Goal: Task Accomplishment & Management: Manage account settings

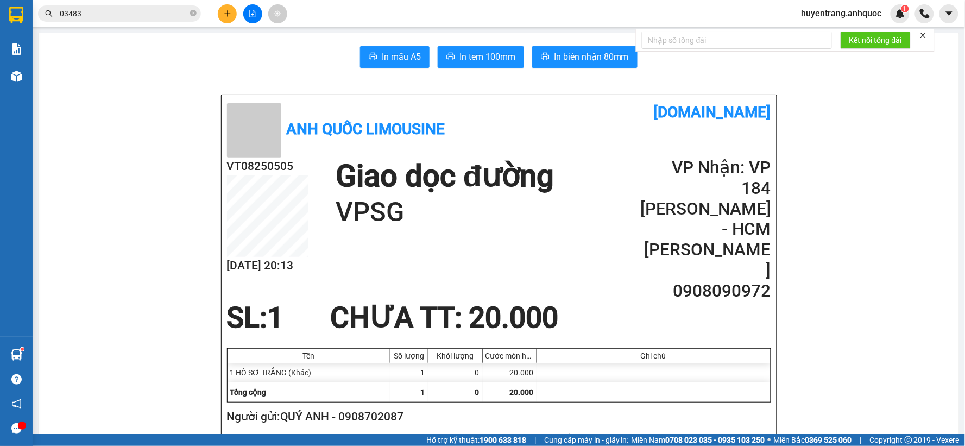
drag, startPoint x: 90, startPoint y: 17, endPoint x: 117, endPoint y: 30, distance: 29.6
click at [30, 24] on section "Kết quả tìm kiếm ( 4 ) Bộ lọc Mã ĐH Trạng thái Món hàng Thu hộ Tổng cước Chưa c…" at bounding box center [482, 223] width 965 height 446
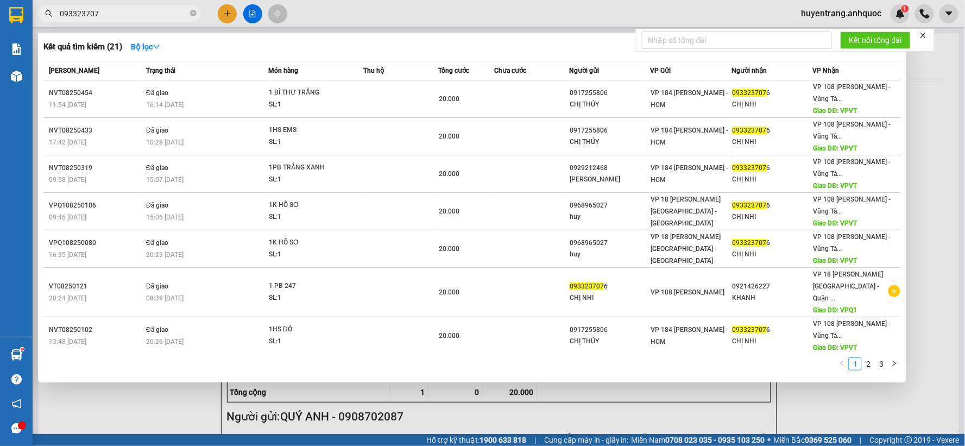
type input "093323707"
click at [320, 11] on div at bounding box center [482, 223] width 965 height 446
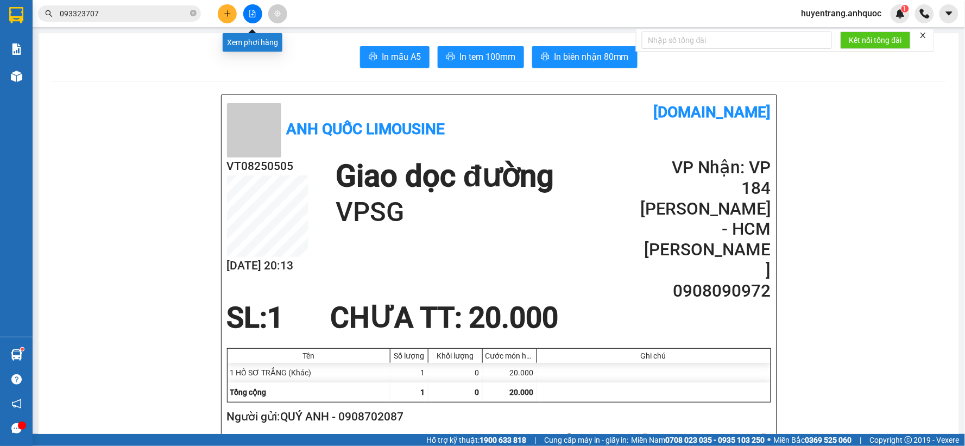
click at [230, 13] on icon "plus" at bounding box center [228, 14] width 8 height 8
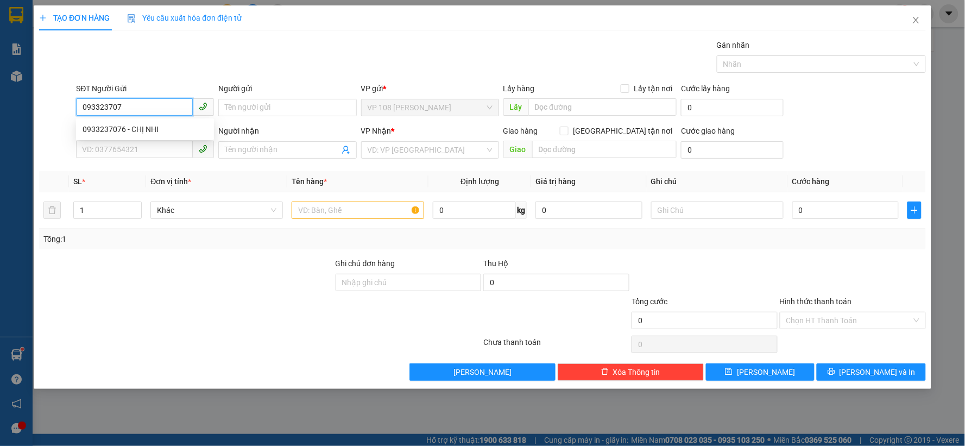
type input "0933237076"
click at [156, 124] on div "0933237076 - CHỊ NHI" at bounding box center [145, 129] width 125 height 12
type input "CHỊ NHI"
type input "0921426227"
type input "KHANH"
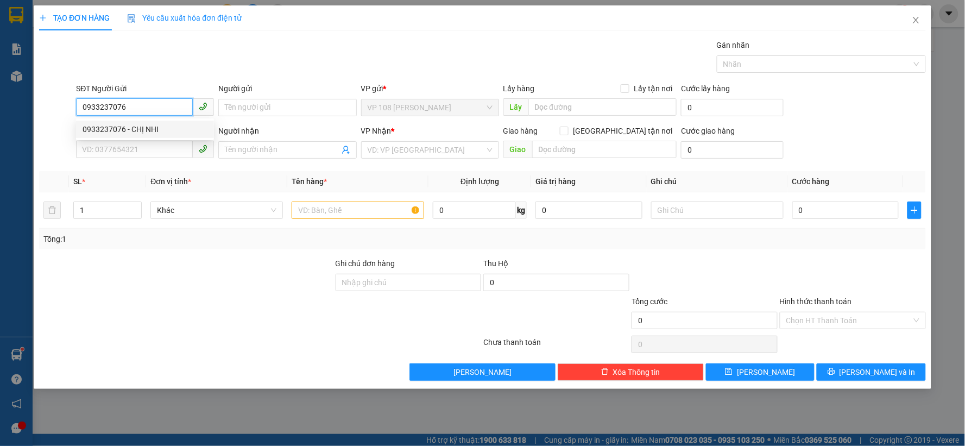
type input "VPQ1"
type input "20.000"
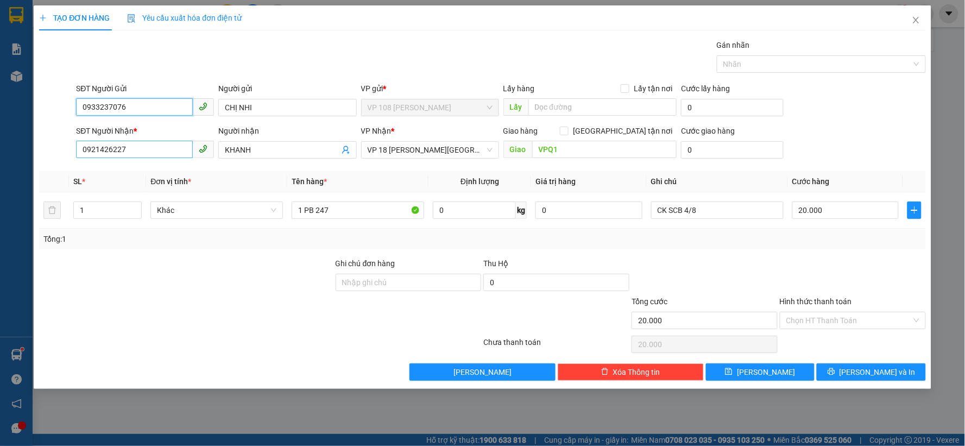
type input "0933237076"
drag, startPoint x: 153, startPoint y: 144, endPoint x: 0, endPoint y: 176, distance: 156.0
click at [0, 176] on div "TẠO ĐƠN HÀNG Yêu cầu xuất hóa đơn điện tử Transit Pickup Surcharge Ids Transit …" at bounding box center [482, 223] width 965 height 446
type input "0888563879"
click at [145, 174] on div "0888563879 - A NAM" at bounding box center [145, 172] width 125 height 12
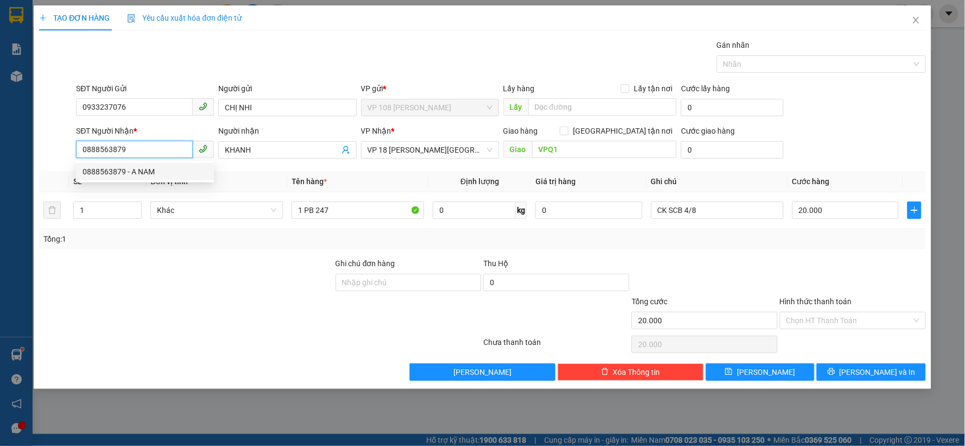
type input "A NAM"
type input "VPBR"
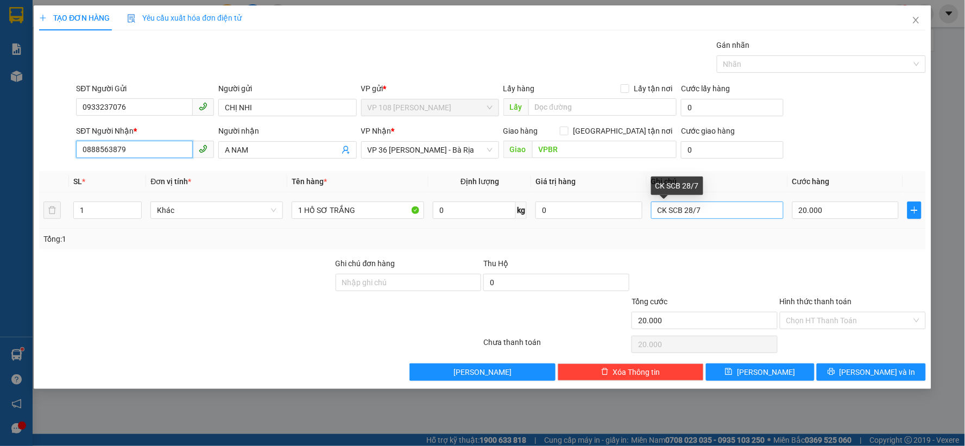
type input "0888563879"
drag, startPoint x: 734, startPoint y: 212, endPoint x: 493, endPoint y: 212, distance: 241.6
click at [493, 212] on tr "1 Khác 1 HỒ SƠ TRẮNG 0 kg 0 CK SCB 28/7 20.000" at bounding box center [482, 210] width 887 height 36
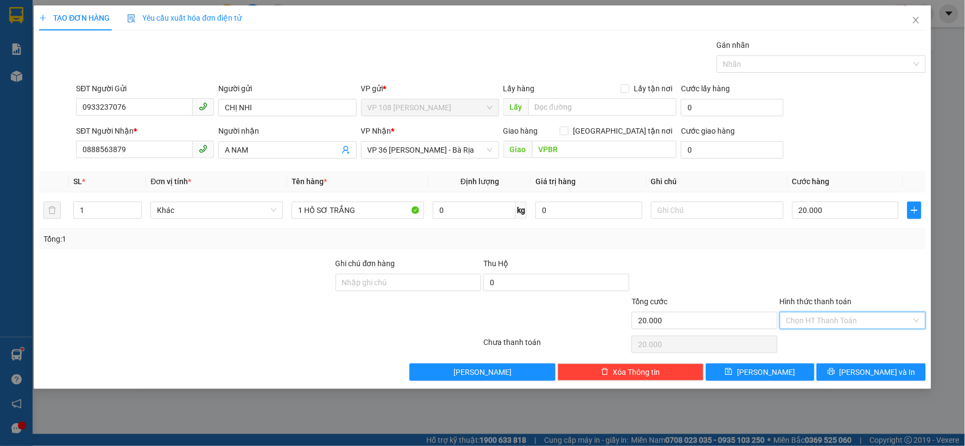
click at [849, 316] on input "Hình thức thanh toán" at bounding box center [848, 320] width 125 height 16
click at [837, 337] on div "Tại văn phòng" at bounding box center [853, 342] width 133 height 12
type input "0"
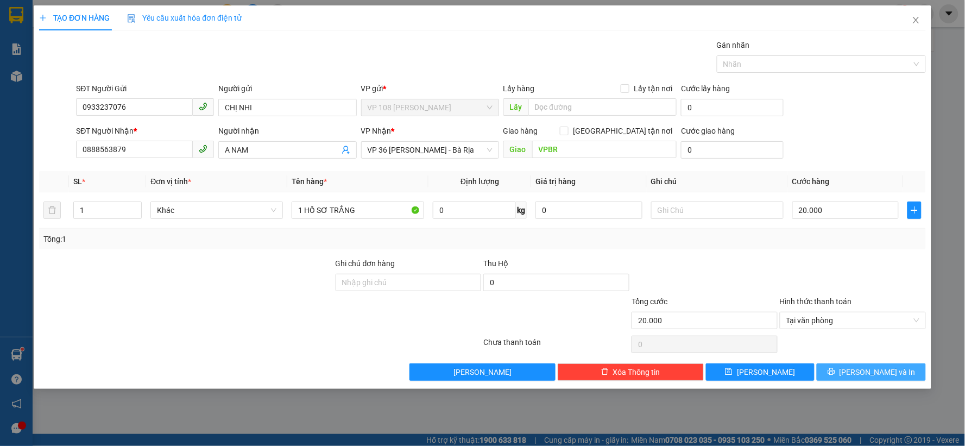
click at [859, 377] on button "[PERSON_NAME] và In" at bounding box center [870, 371] width 109 height 17
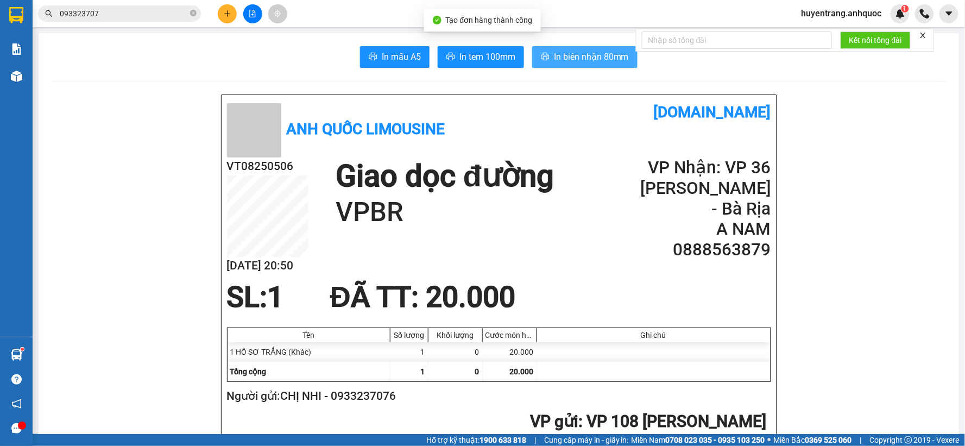
click at [553, 48] on button "In biên nhận 80mm" at bounding box center [584, 57] width 105 height 22
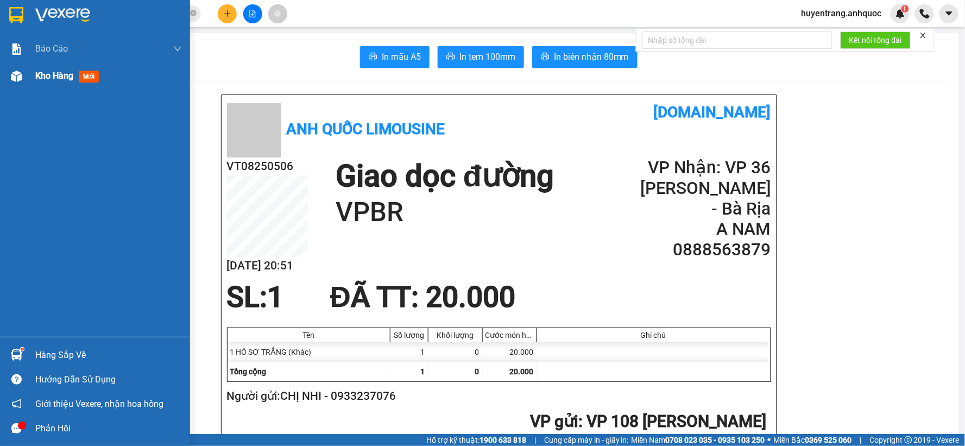
click at [40, 77] on span "Kho hàng" at bounding box center [54, 76] width 38 height 10
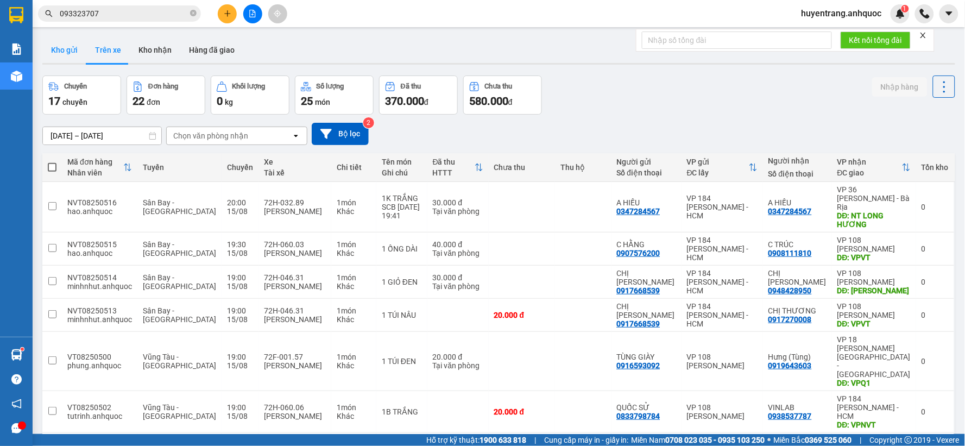
click at [68, 53] on button "Kho gửi" at bounding box center [64, 50] width 44 height 26
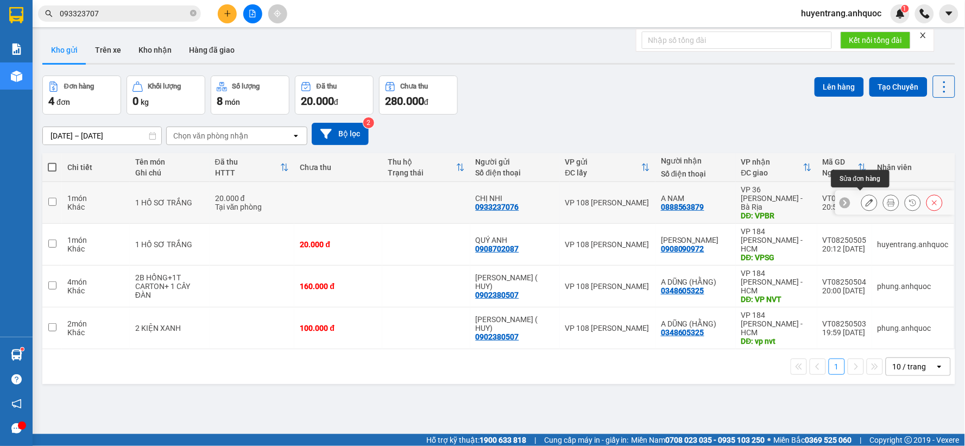
click at [862, 196] on button at bounding box center [869, 202] width 15 height 19
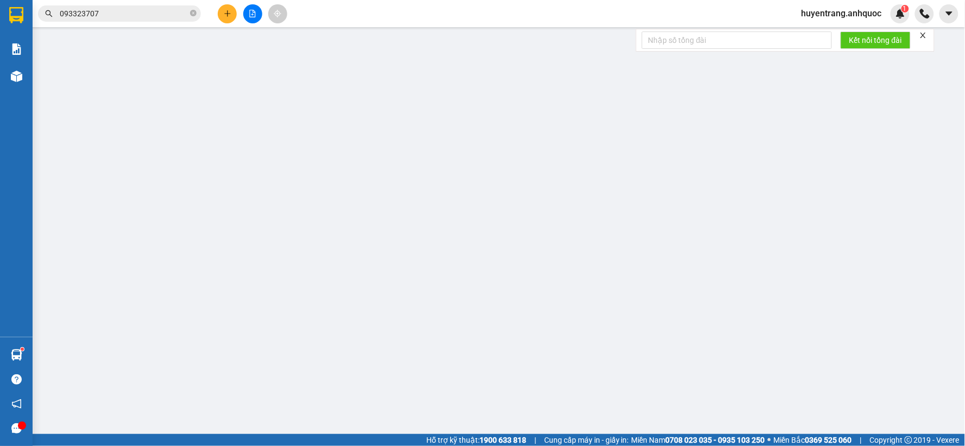
type input "0933237076"
type input "CHỊ NHI"
type input "0888563879"
type input "A NAM"
type input "VPBR"
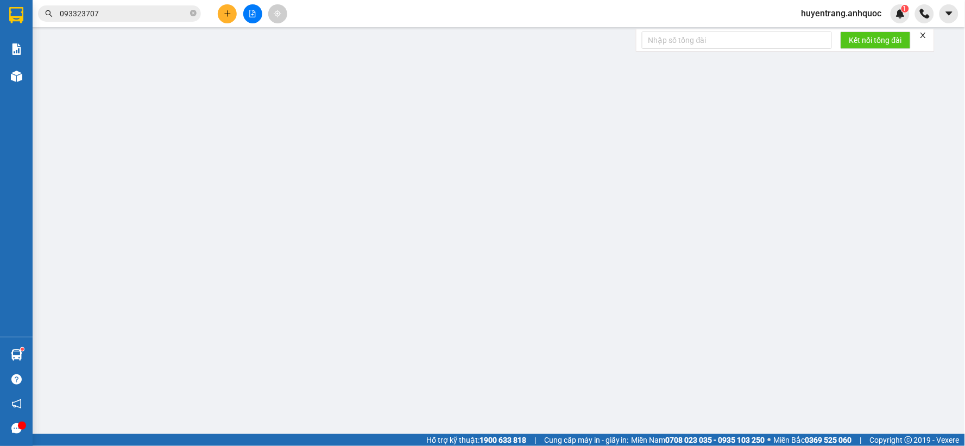
type input "20.000"
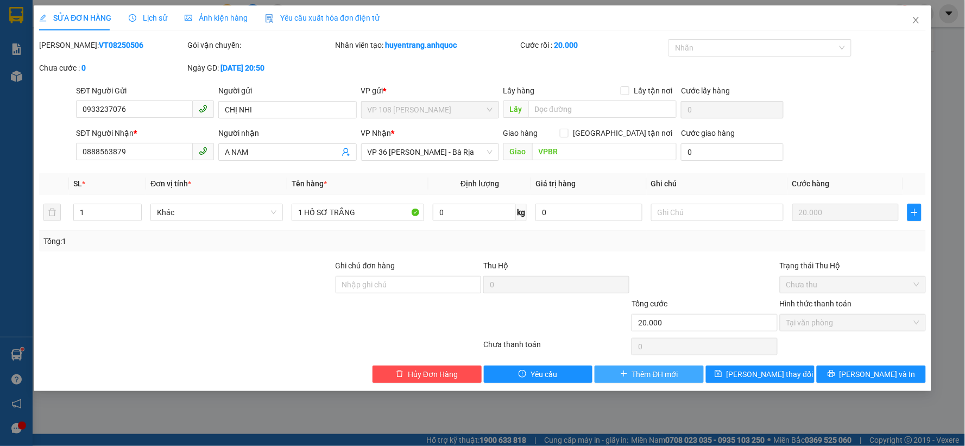
click at [643, 373] on span "Thêm ĐH mới" at bounding box center [655, 374] width 46 height 12
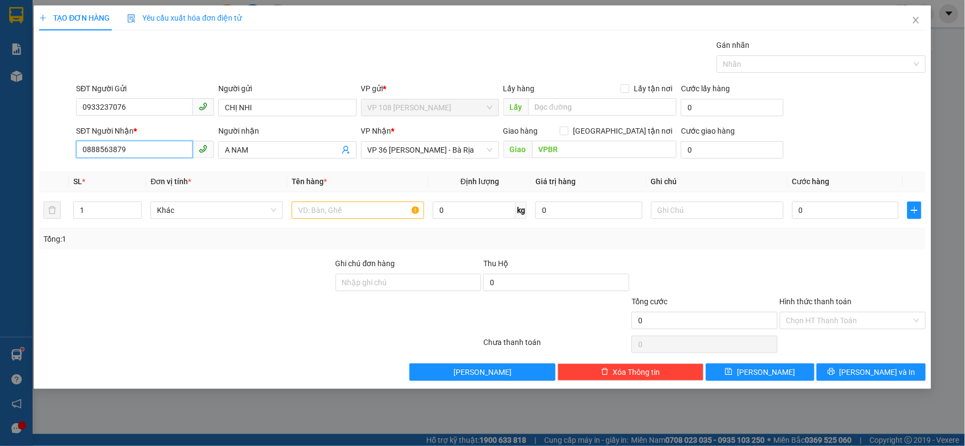
drag, startPoint x: 131, startPoint y: 156, endPoint x: 0, endPoint y: 148, distance: 131.6
click at [0, 148] on div "TẠO ĐƠN HÀNG Yêu cầu xuất hóa đơn điện tử Transit Pickup Surcharge Ids Transit …" at bounding box center [482, 223] width 965 height 446
click at [100, 169] on div "0977972474 - ANH KHOA" at bounding box center [145, 172] width 125 height 12
type input "0977972474"
type input "ANH KHOA"
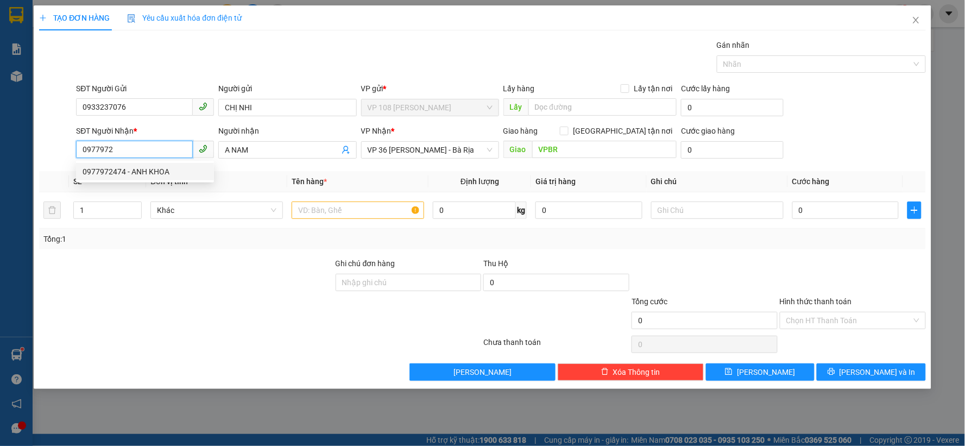
type input "VPQ1"
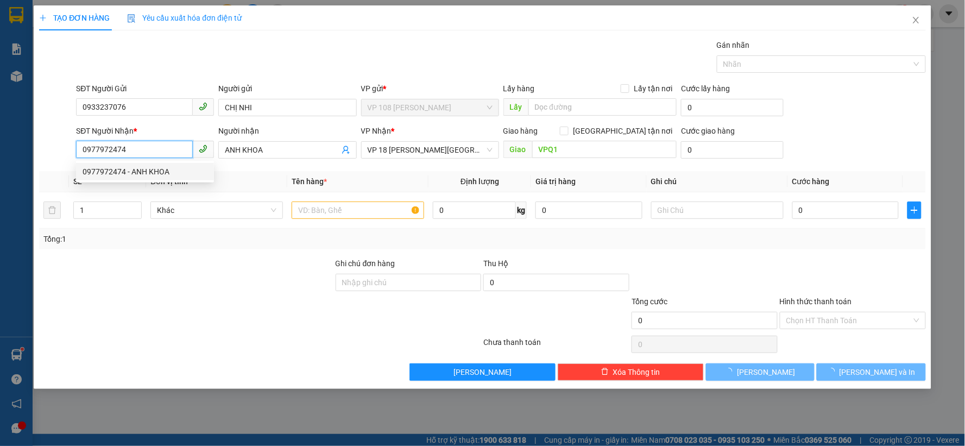
type input "20.000"
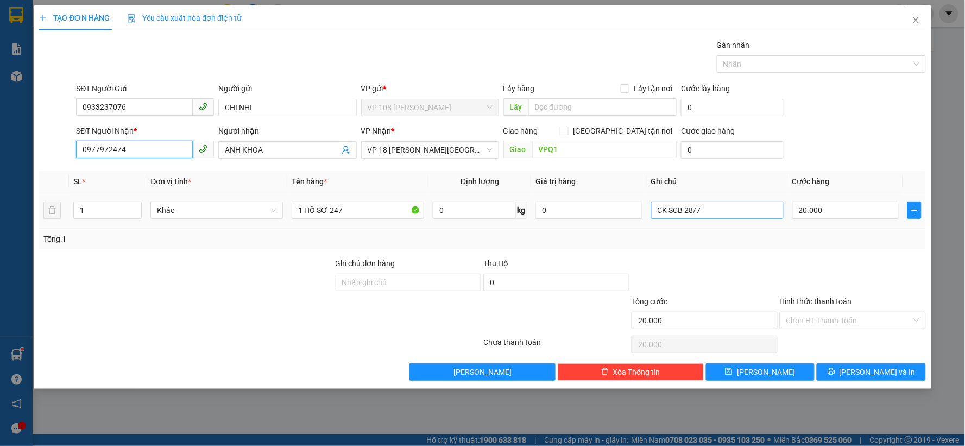
type input "0977972474"
drag, startPoint x: 718, startPoint y: 210, endPoint x: 343, endPoint y: 229, distance: 375.6
click at [343, 229] on div "SL * Đơn vị tính * Tên hàng * Định lượng Giá trị hàng Ghi chú Cước hàng 1 Khác …" at bounding box center [482, 210] width 887 height 78
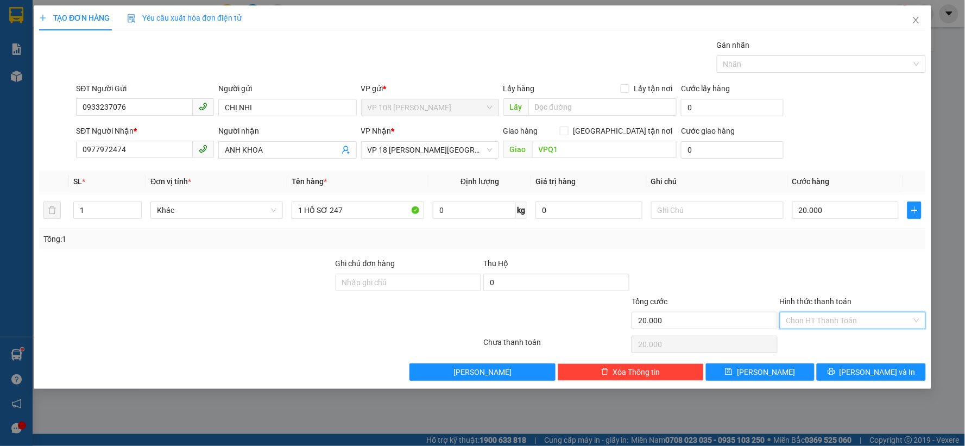
click at [875, 315] on input "Hình thức thanh toán" at bounding box center [848, 320] width 125 height 16
click at [847, 342] on div "Tại văn phòng" at bounding box center [853, 342] width 133 height 12
type input "0"
click at [881, 368] on span "[PERSON_NAME] và In" at bounding box center [877, 372] width 76 height 12
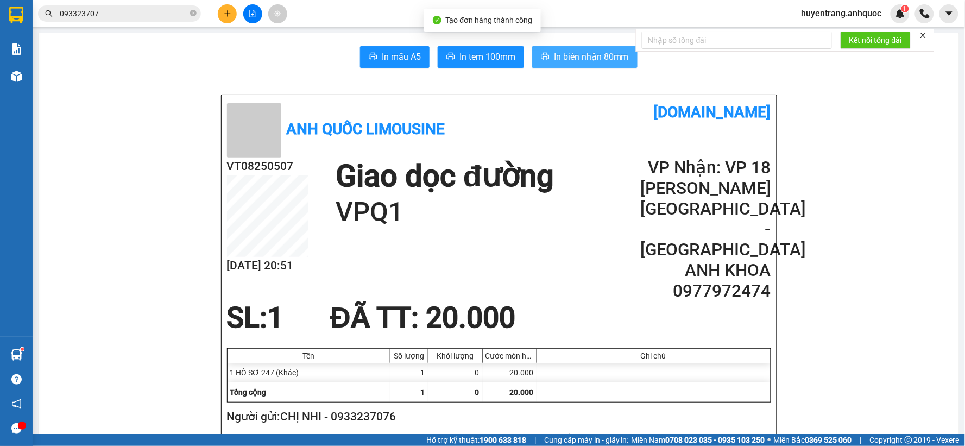
click at [554, 52] on span "In biên nhận 80mm" at bounding box center [591, 57] width 75 height 14
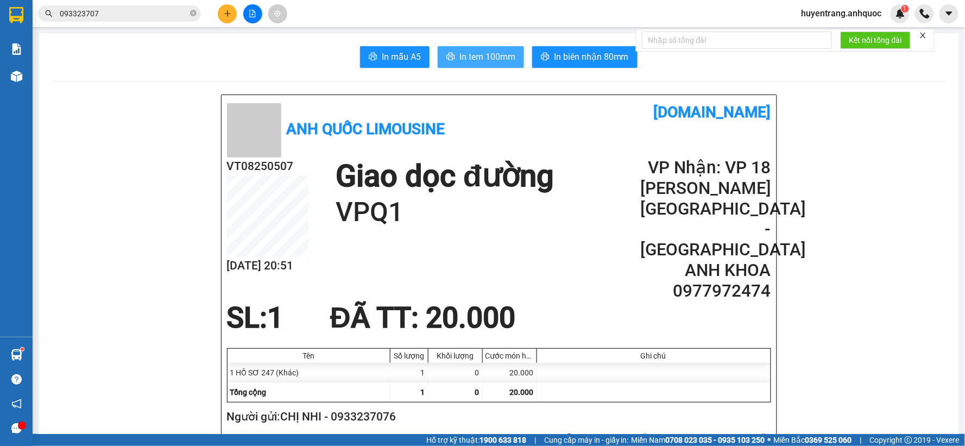
click at [463, 59] on span "In tem 100mm" at bounding box center [487, 57] width 56 height 14
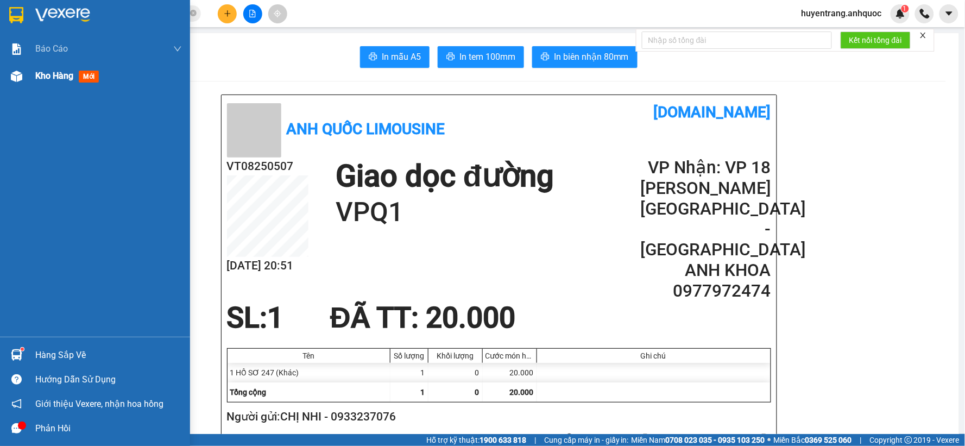
click at [44, 77] on span "Kho hàng" at bounding box center [54, 76] width 38 height 10
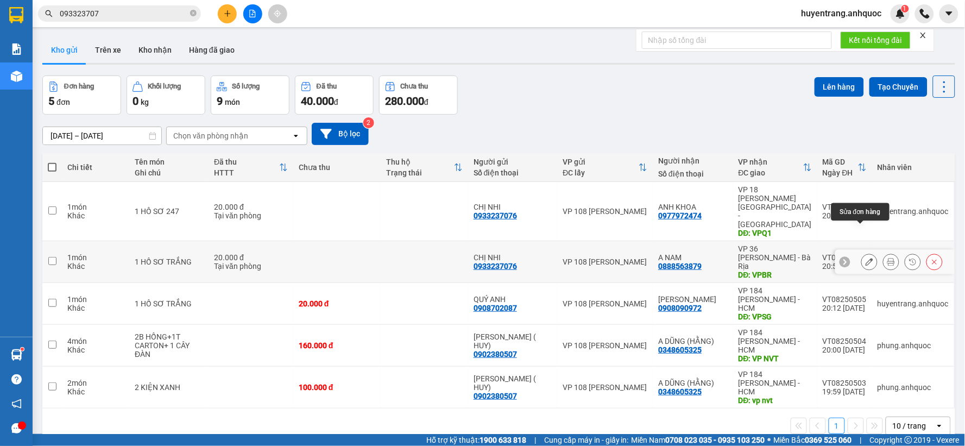
click at [862, 252] on button at bounding box center [869, 261] width 15 height 19
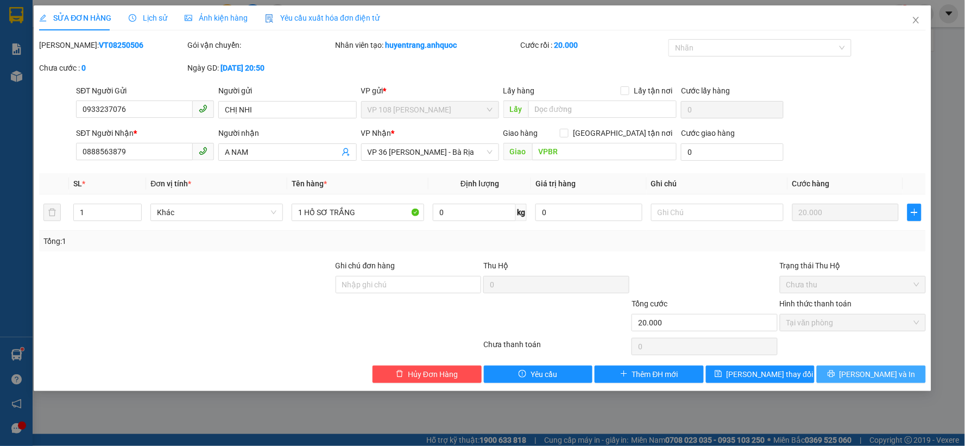
click at [888, 375] on span "[PERSON_NAME] và In" at bounding box center [877, 374] width 76 height 12
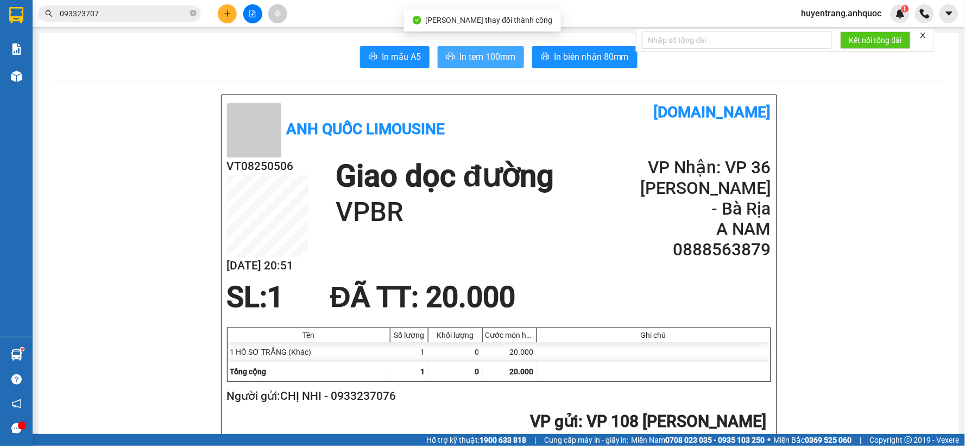
click at [482, 60] on span "In tem 100mm" at bounding box center [487, 57] width 56 height 14
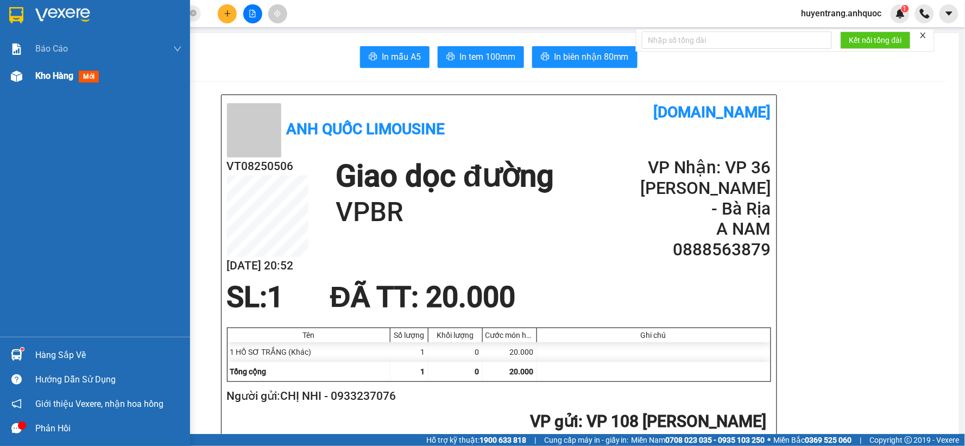
click at [68, 72] on span "Kho hàng" at bounding box center [54, 76] width 38 height 10
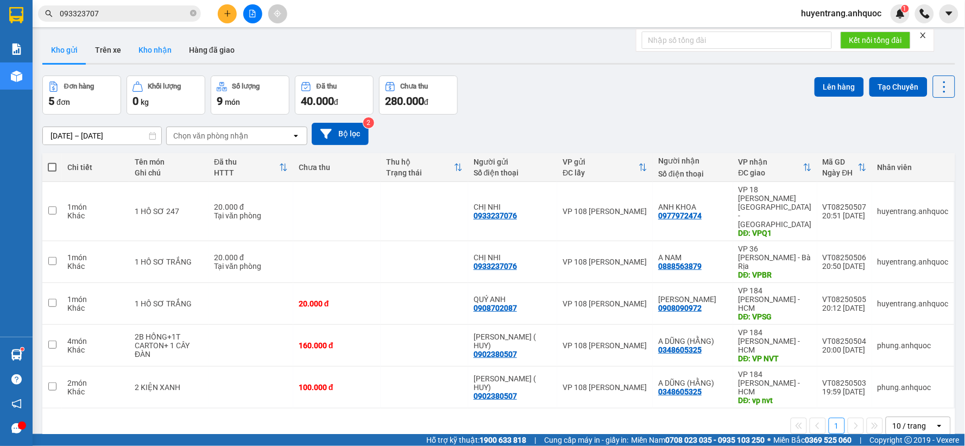
click at [145, 46] on button "Kho nhận" at bounding box center [155, 50] width 50 height 26
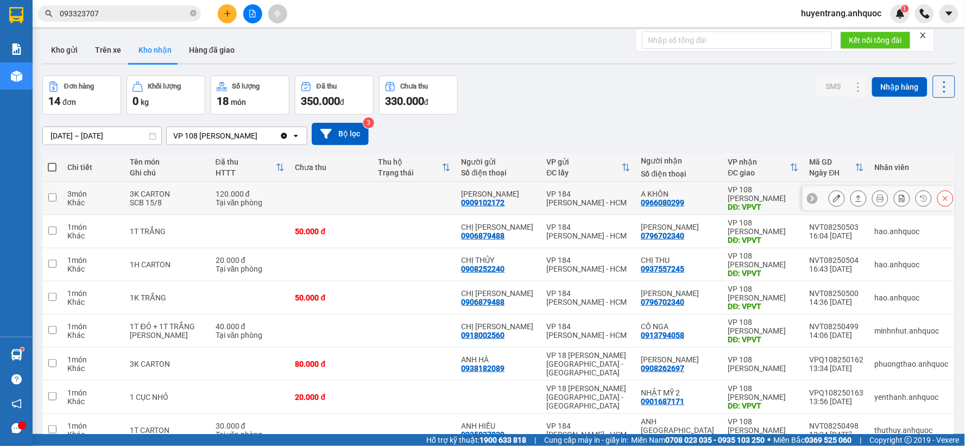
click at [196, 199] on div "SCB 15/8" at bounding box center [167, 202] width 74 height 9
checkbox input "true"
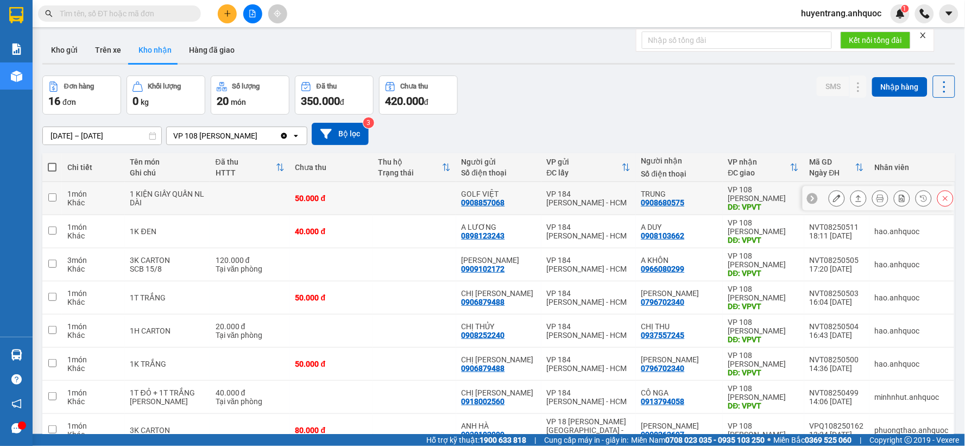
click at [351, 206] on td "50.000 đ" at bounding box center [331, 198] width 83 height 33
checkbox input "true"
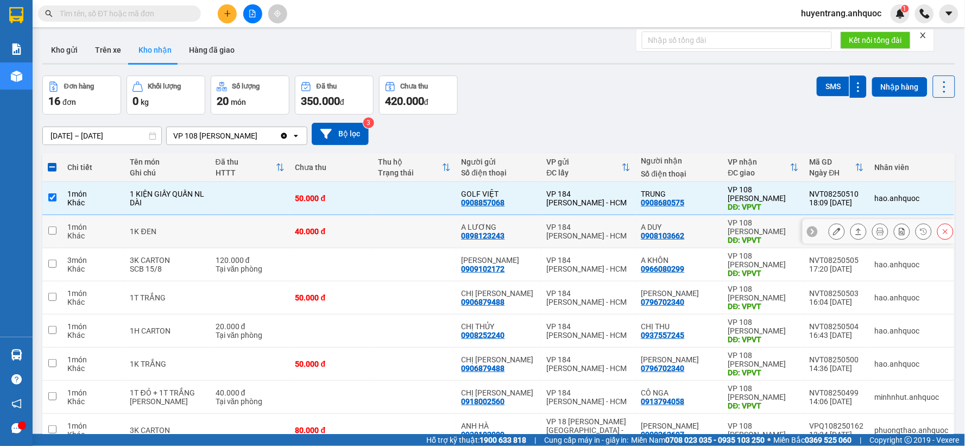
click at [389, 227] on td at bounding box center [414, 231] width 83 height 33
checkbox input "true"
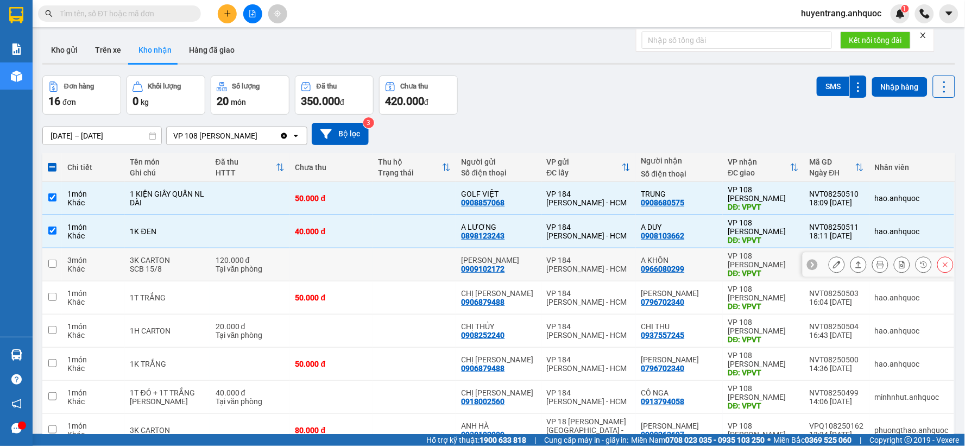
click at [395, 267] on td at bounding box center [414, 264] width 83 height 33
checkbox input "true"
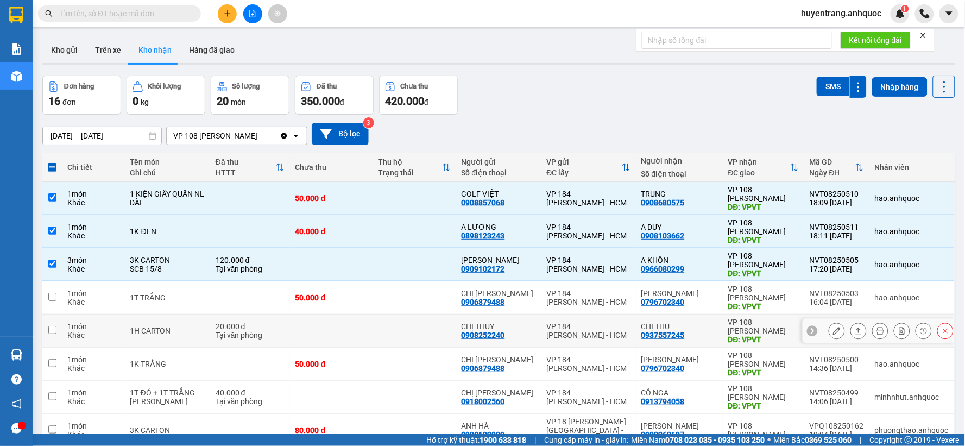
click at [416, 337] on td at bounding box center [414, 330] width 83 height 33
checkbox input "true"
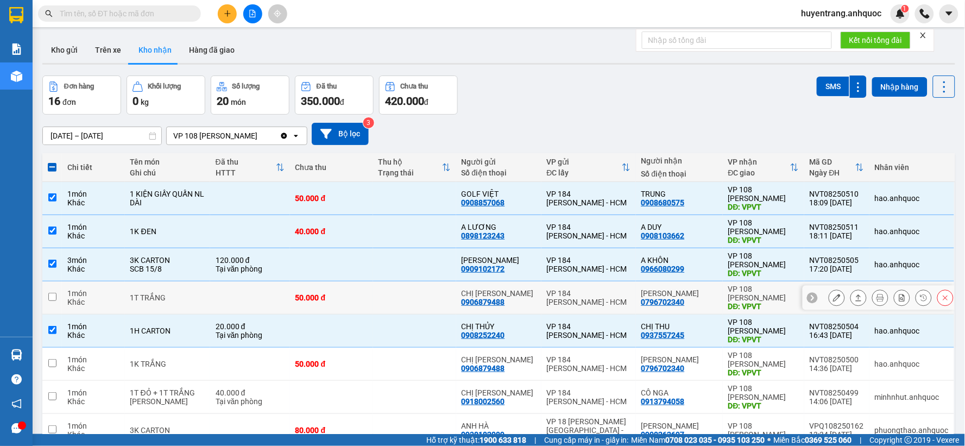
click at [411, 301] on td at bounding box center [414, 297] width 83 height 33
checkbox input "true"
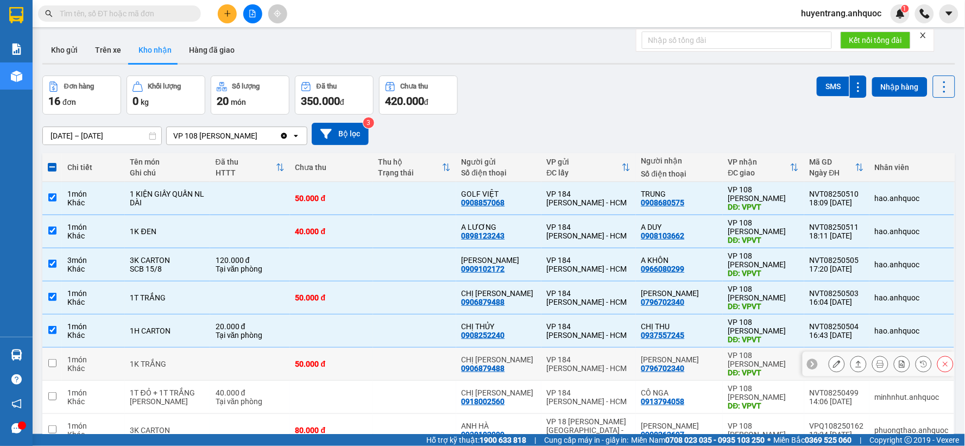
click at [414, 375] on td at bounding box center [414, 363] width 83 height 33
checkbox input "true"
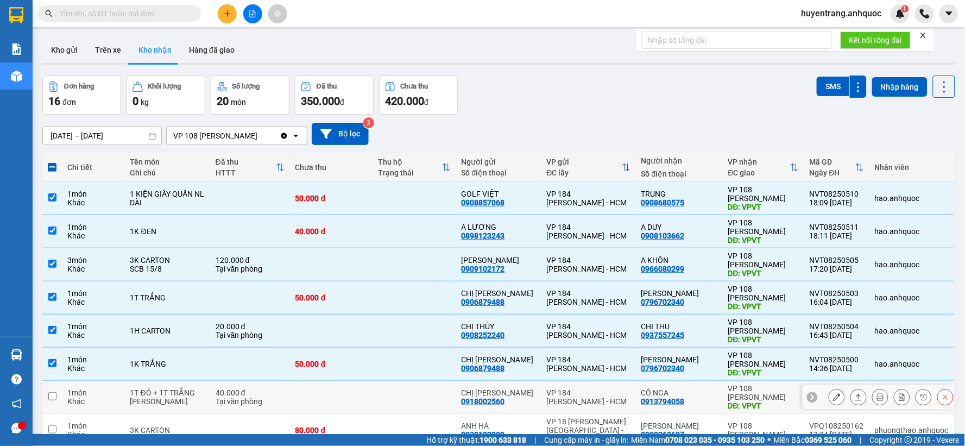
click at [419, 392] on td at bounding box center [414, 397] width 83 height 33
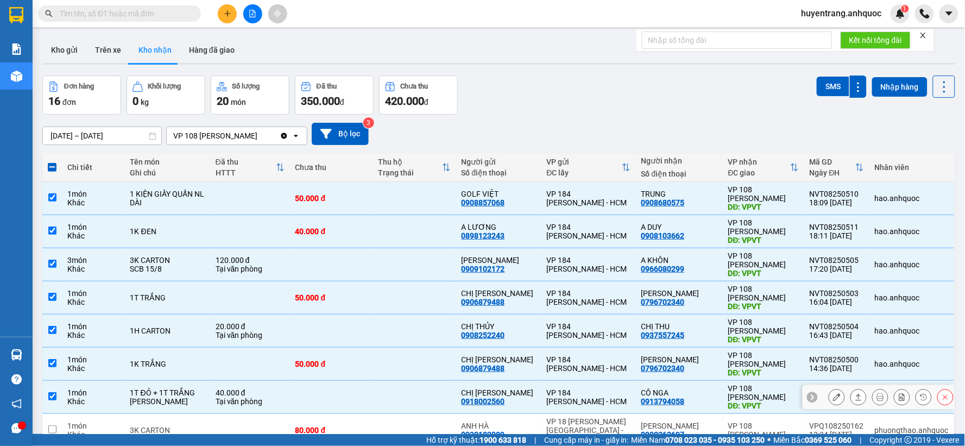
click at [428, 392] on td at bounding box center [414, 397] width 83 height 33
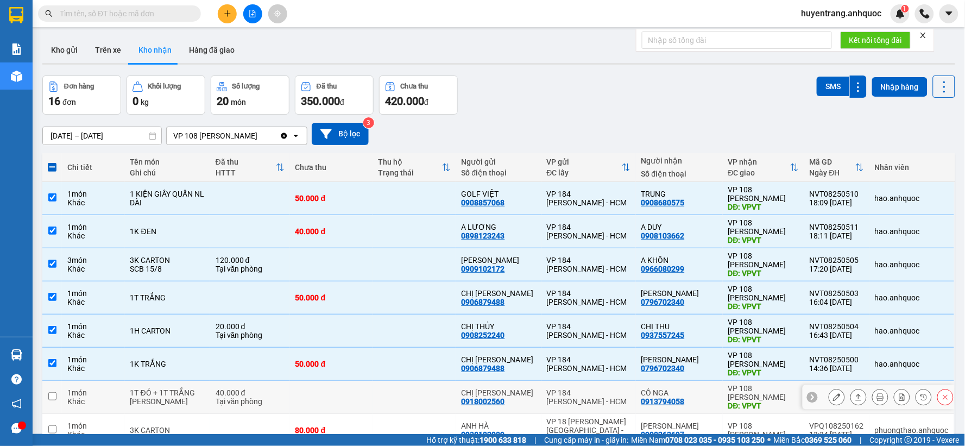
checkbox input "false"
click at [427, 356] on td at bounding box center [414, 363] width 83 height 33
checkbox input "false"
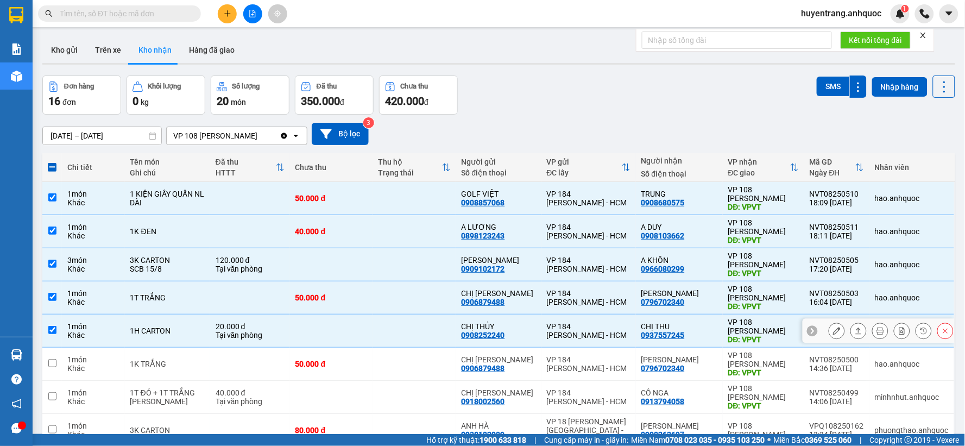
click at [432, 329] on td at bounding box center [414, 330] width 83 height 33
checkbox input "false"
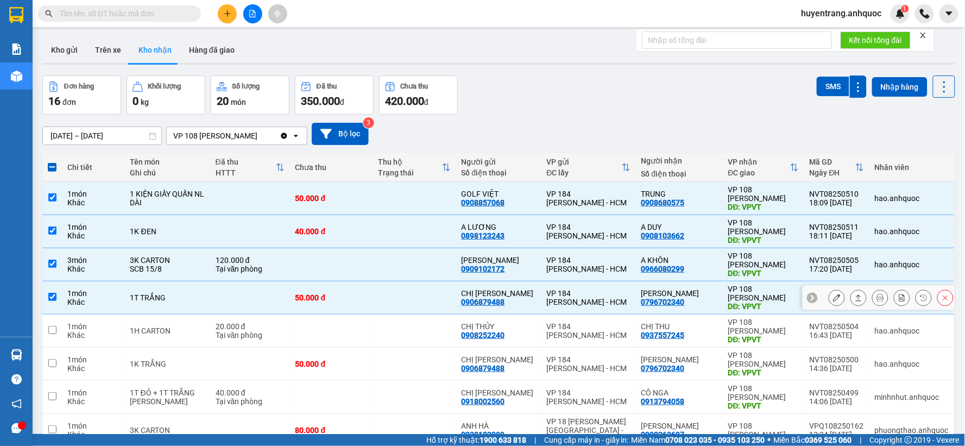
click at [438, 301] on td at bounding box center [414, 297] width 83 height 33
checkbox input "false"
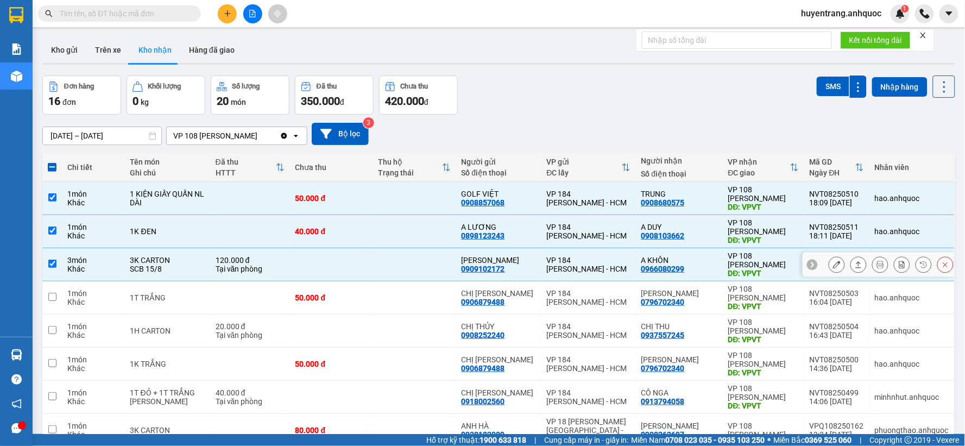
click at [442, 261] on td at bounding box center [414, 264] width 83 height 33
checkbox input "false"
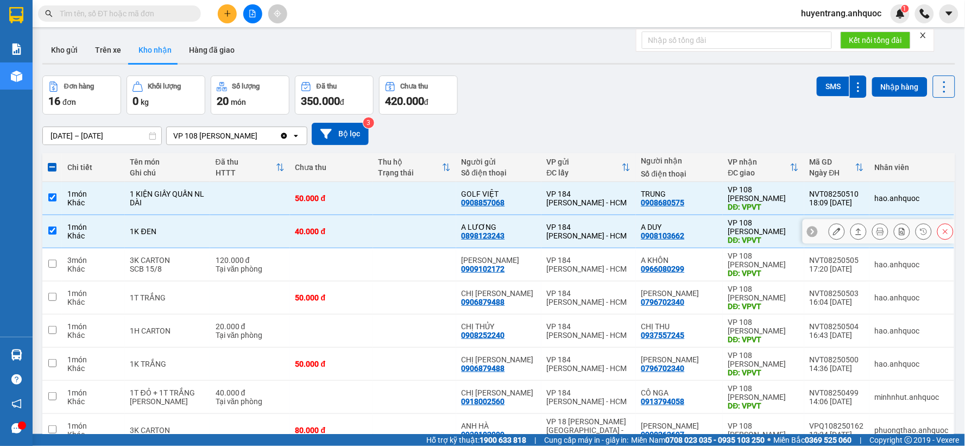
click at [442, 218] on td at bounding box center [414, 231] width 83 height 33
checkbox input "false"
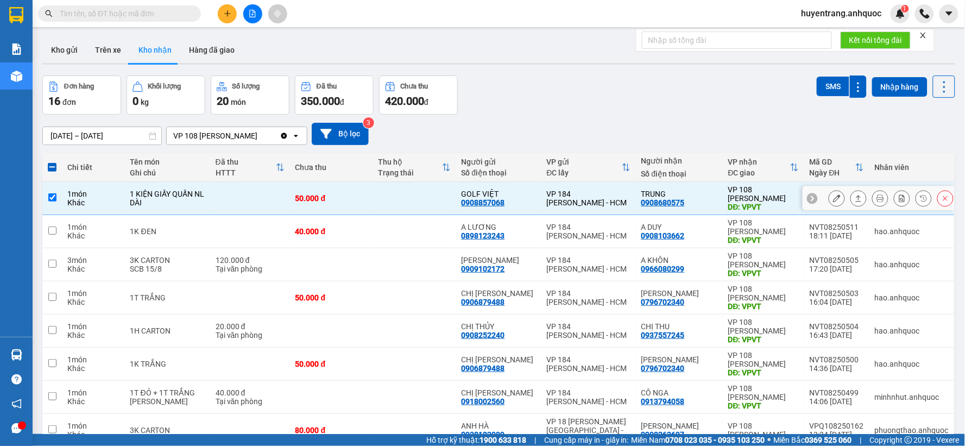
click at [441, 194] on td at bounding box center [414, 198] width 83 height 33
checkbox input "false"
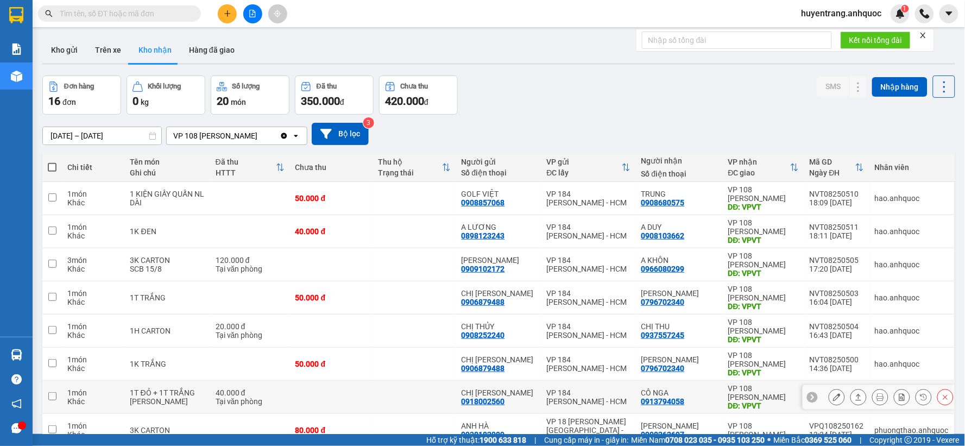
click at [396, 395] on td at bounding box center [414, 397] width 83 height 33
checkbox input "true"
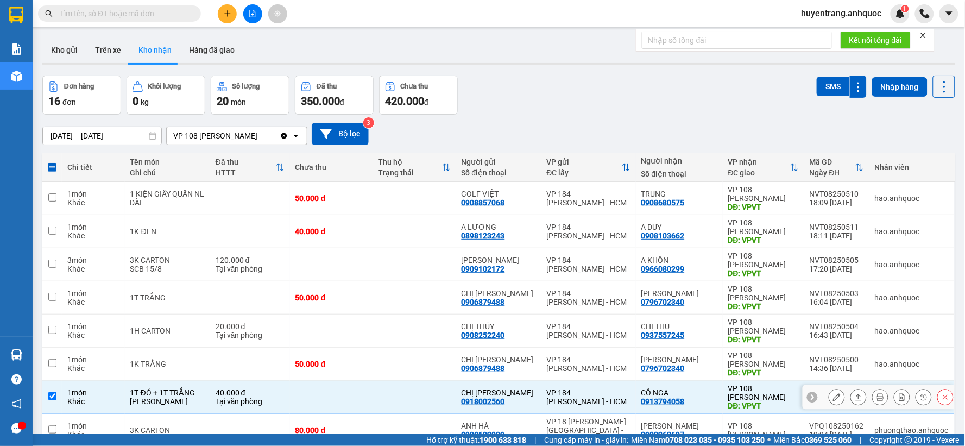
click at [829, 402] on button at bounding box center [836, 397] width 15 height 19
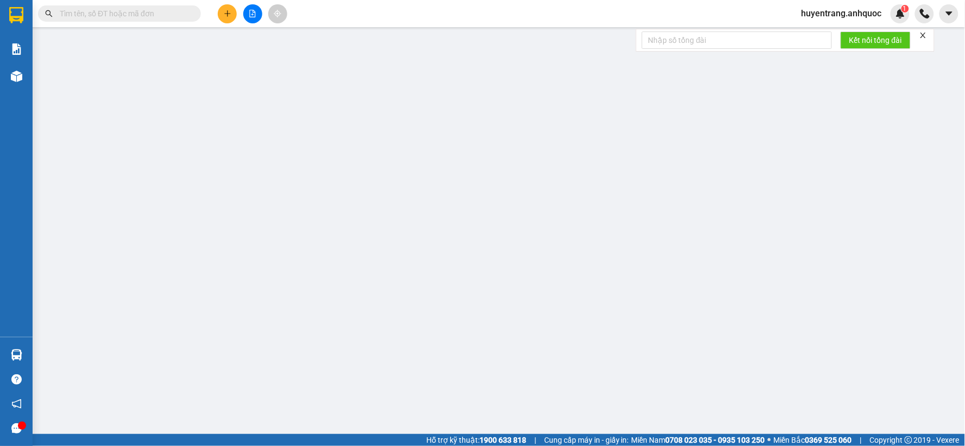
type input "0918002560"
type input "CHỊ VY"
type input "0913794058"
type input "CÔ NGA"
type input "VPVT"
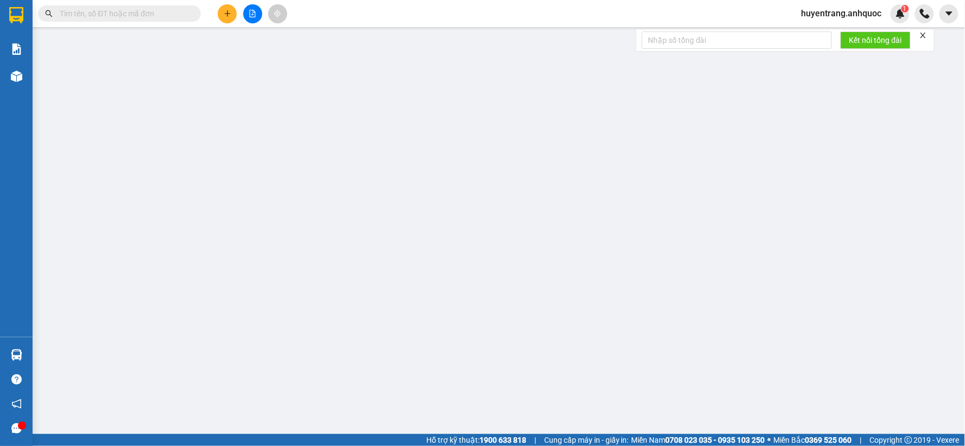
type input "40.000"
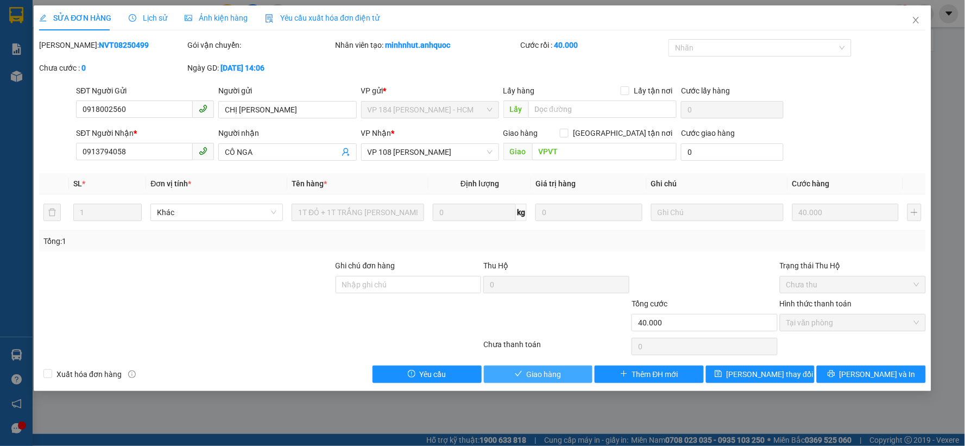
click at [577, 373] on button "Giao hàng" at bounding box center [538, 373] width 109 height 17
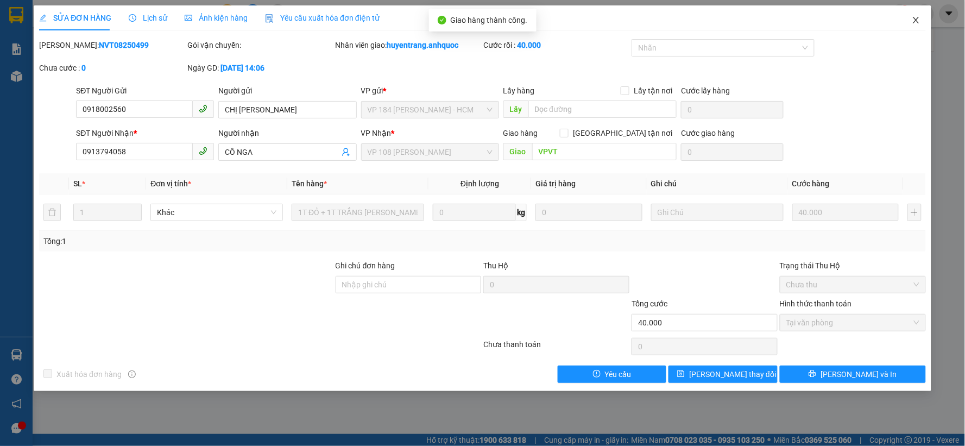
click at [915, 14] on span "Close" at bounding box center [916, 20] width 30 height 30
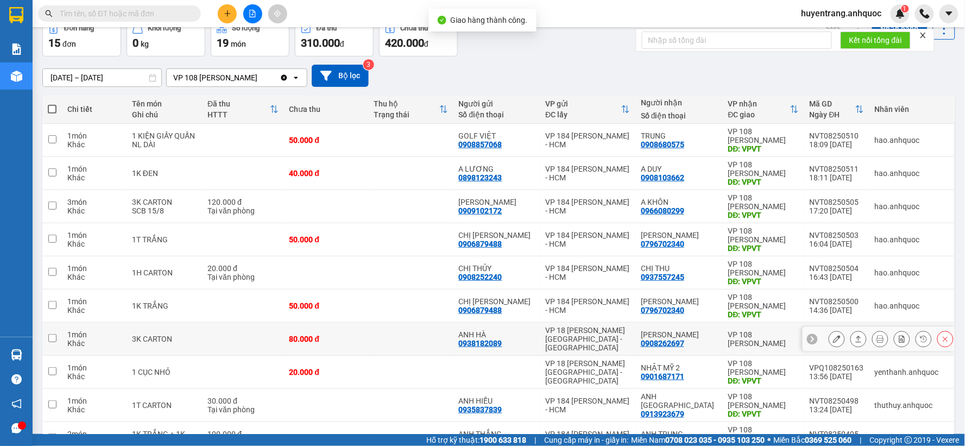
scroll to position [116, 0]
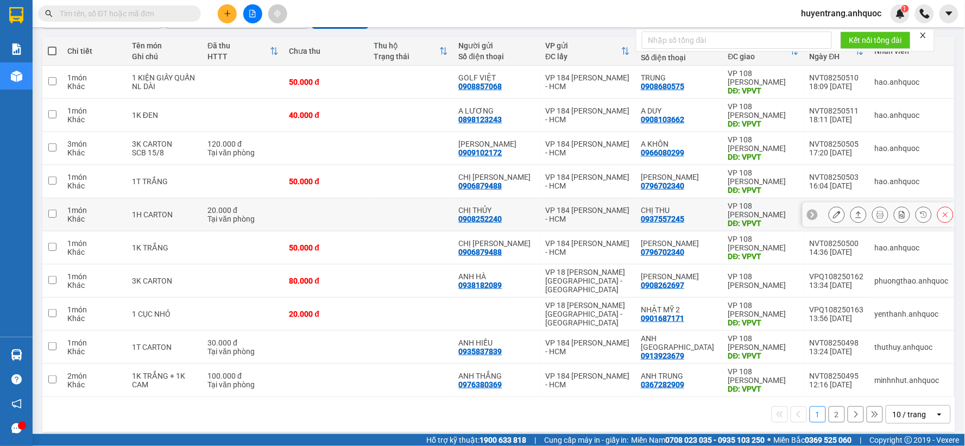
click at [574, 202] on td "VP 184 [PERSON_NAME] - HCM" at bounding box center [588, 214] width 96 height 33
checkbox input "true"
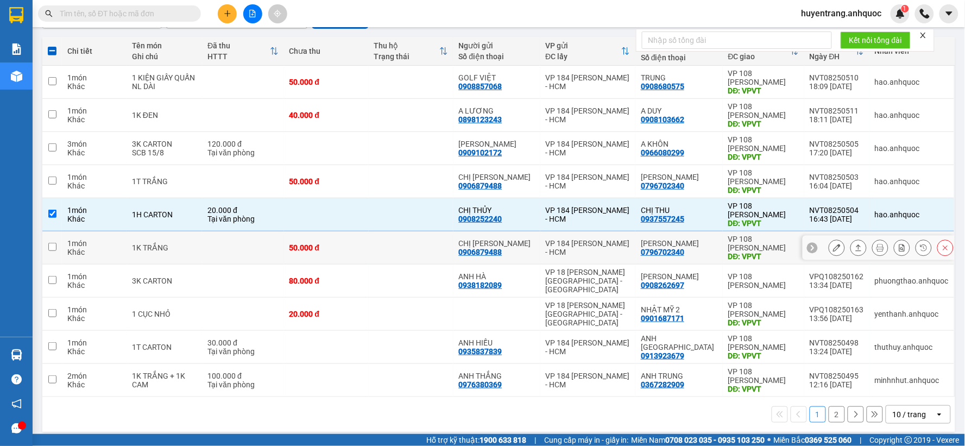
click at [580, 246] on div "VP 184 [PERSON_NAME] - HCM" at bounding box center [588, 247] width 85 height 17
checkbox input "true"
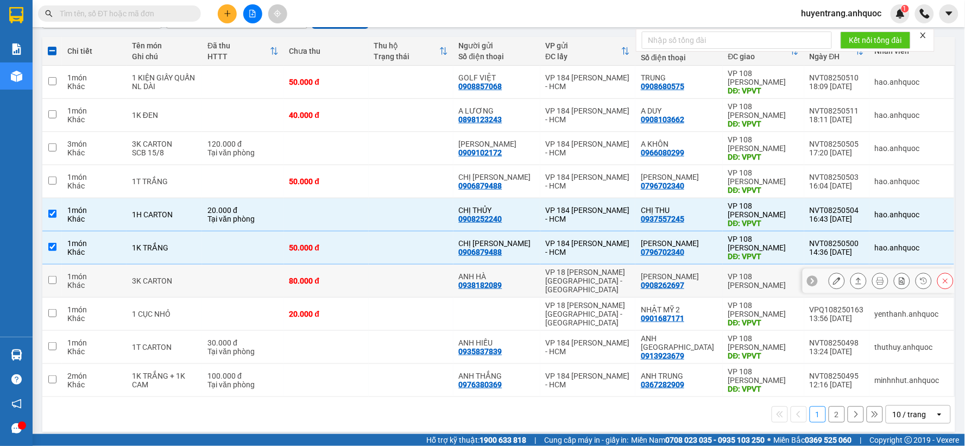
click at [585, 278] on div "VP 18 [PERSON_NAME][GEOGRAPHIC_DATA] - [GEOGRAPHIC_DATA]" at bounding box center [588, 281] width 85 height 26
checkbox input "true"
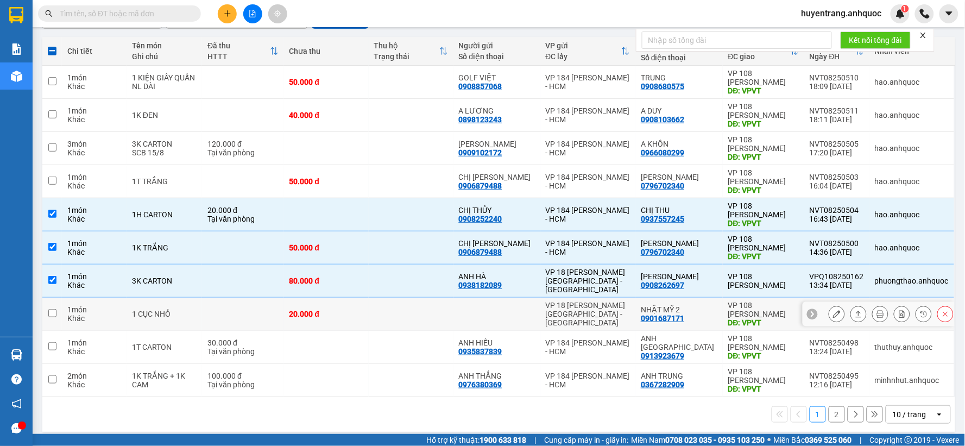
click at [586, 306] on div "VP 18 [PERSON_NAME][GEOGRAPHIC_DATA] - [GEOGRAPHIC_DATA]" at bounding box center [588, 314] width 85 height 26
checkbox input "true"
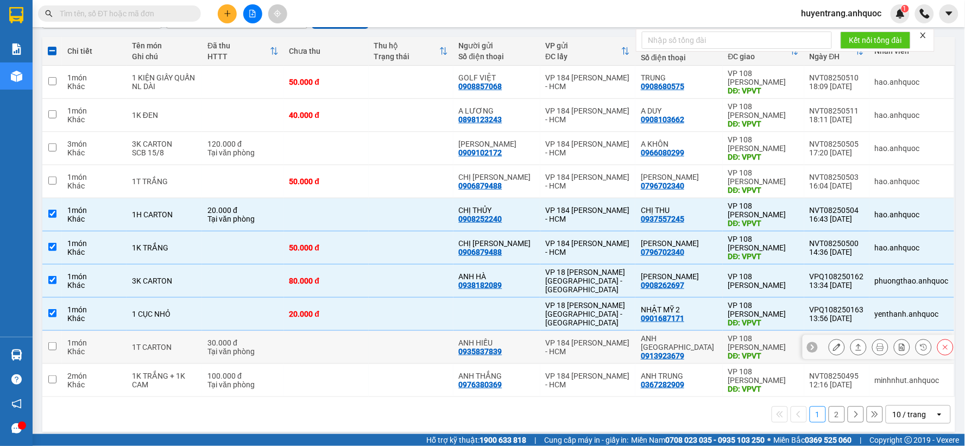
click at [577, 338] on div "VP 184 [PERSON_NAME] - HCM" at bounding box center [588, 346] width 85 height 17
checkbox input "true"
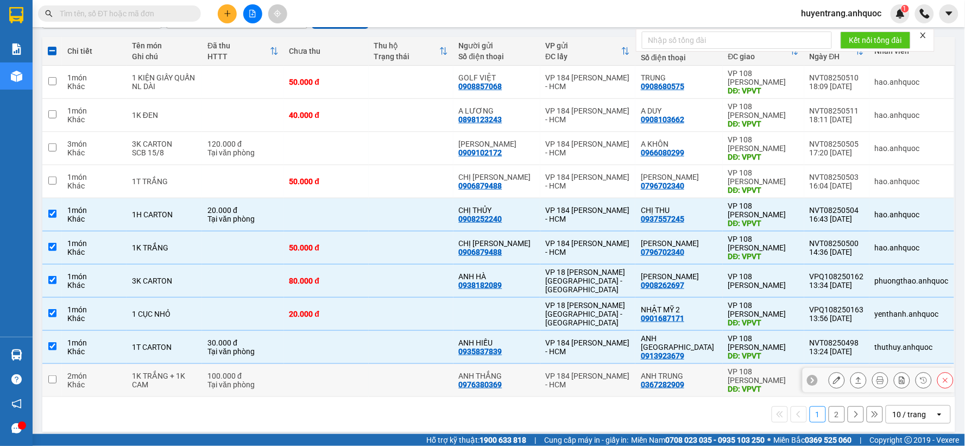
click at [567, 371] on div "VP 184 [PERSON_NAME] - HCM" at bounding box center [588, 379] width 85 height 17
checkbox input "true"
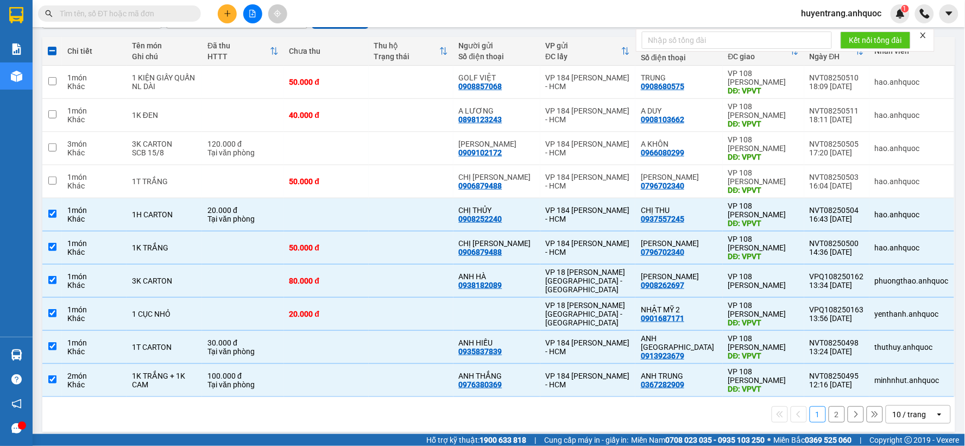
click at [828, 406] on button "2" at bounding box center [836, 414] width 16 height 16
checkbox input "false"
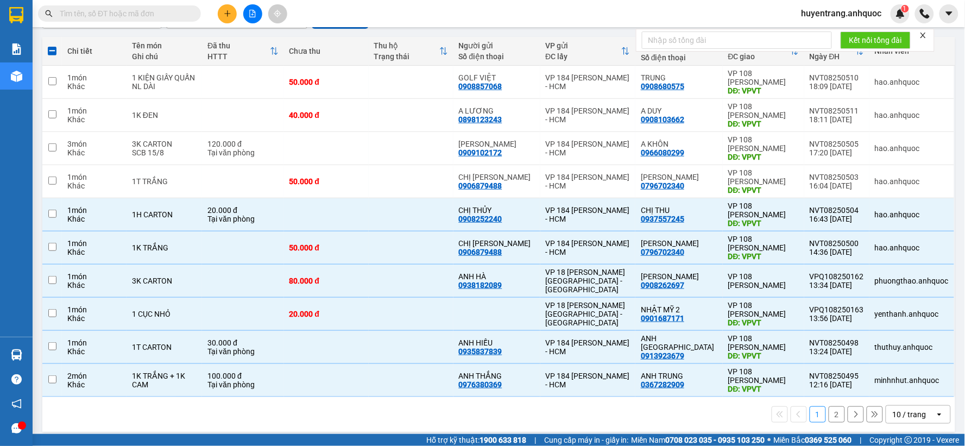
checkbox input "false"
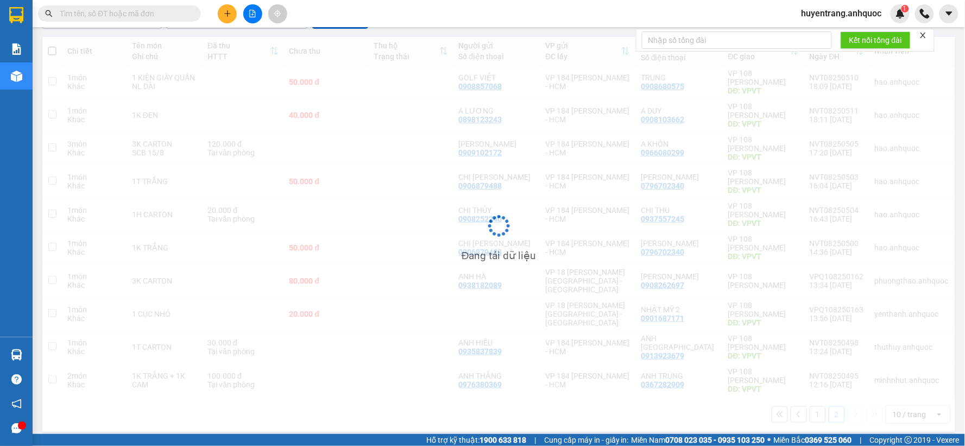
scroll to position [50, 0]
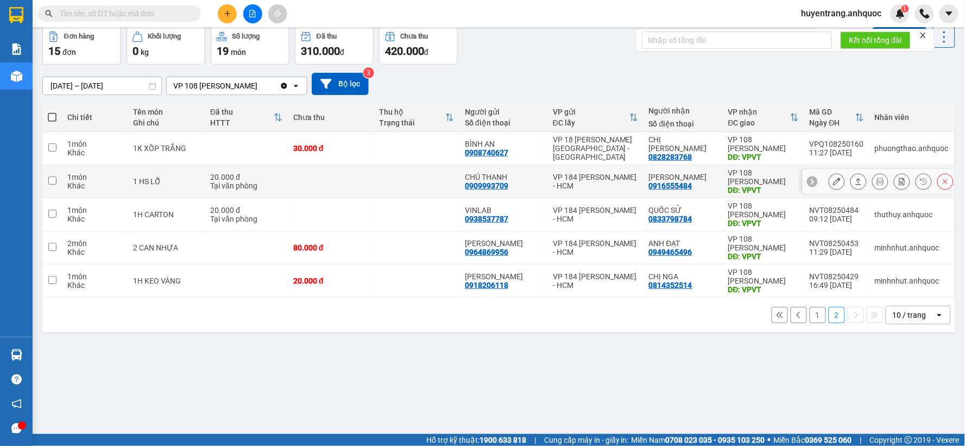
click at [540, 185] on div "CHÚ THANH 0909993709" at bounding box center [503, 181] width 77 height 17
checkbox input "true"
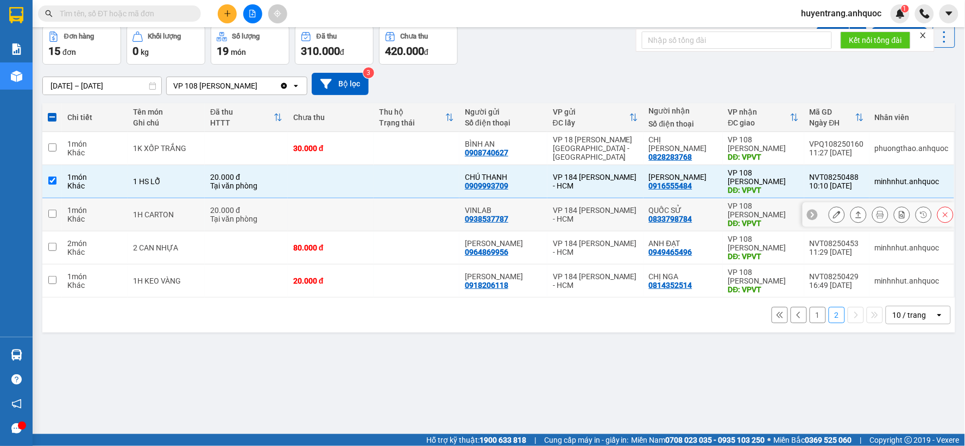
click at [539, 220] on div "VINLAB 0938537787" at bounding box center [503, 214] width 77 height 17
checkbox input "true"
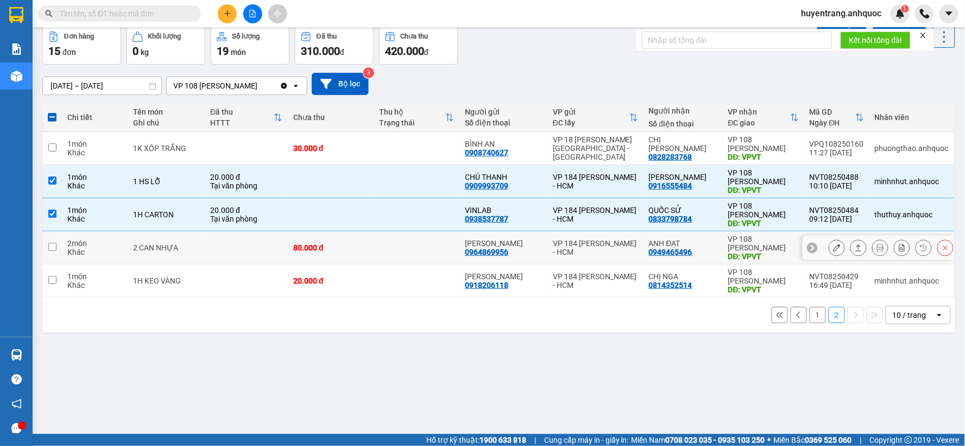
click at [558, 263] on td "VP 184 [PERSON_NAME] - HCM" at bounding box center [595, 247] width 96 height 33
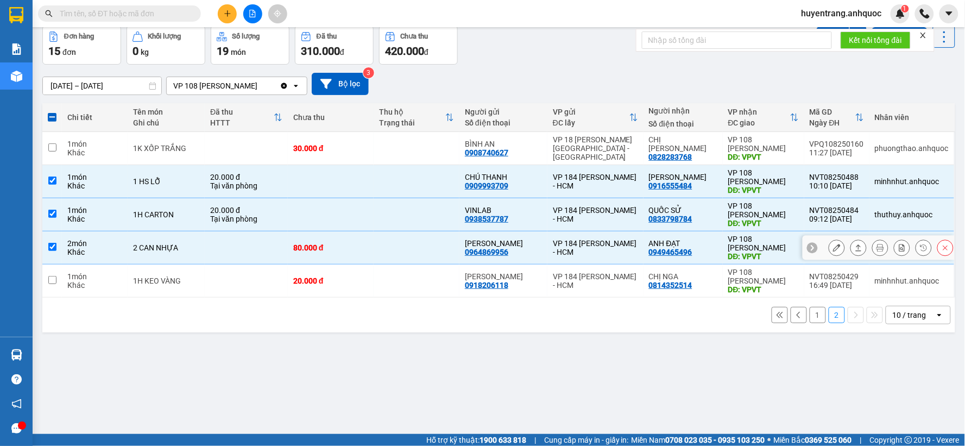
click at [559, 255] on div "VP 184 [PERSON_NAME] - HCM" at bounding box center [595, 247] width 85 height 17
checkbox input "false"
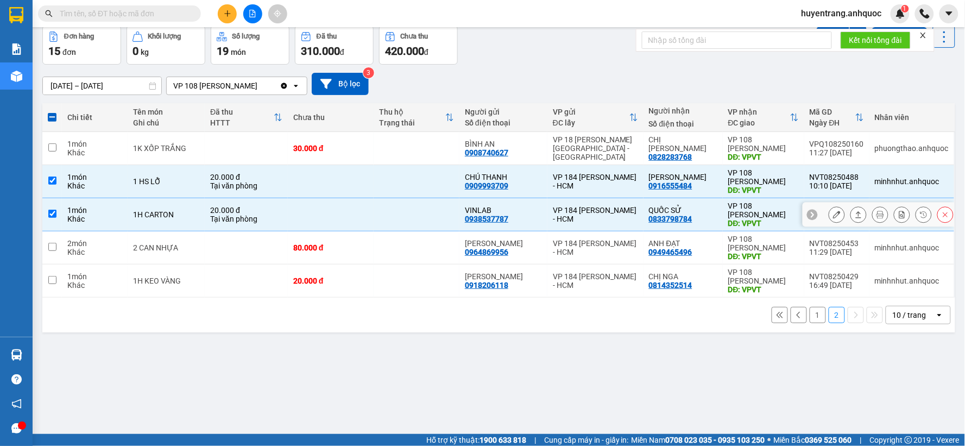
click at [565, 221] on div "VP 184 [PERSON_NAME] - HCM" at bounding box center [595, 214] width 85 height 17
checkbox input "false"
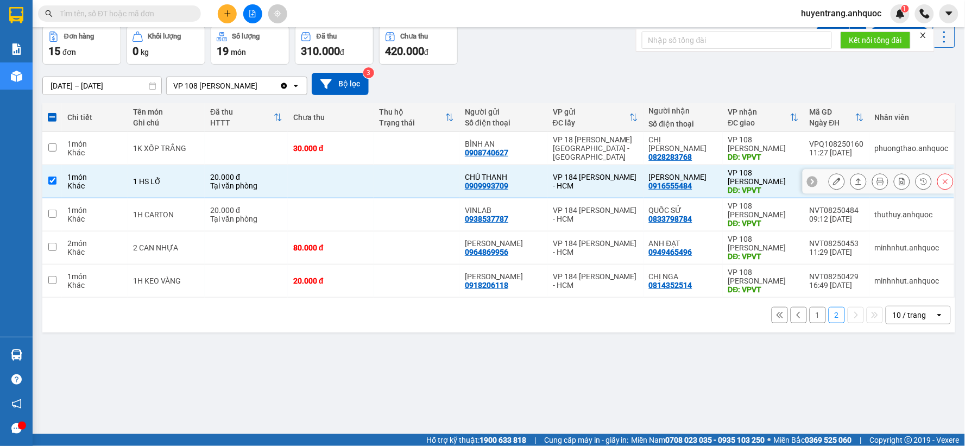
click at [578, 187] on div "VP 184 [PERSON_NAME] - HCM" at bounding box center [595, 181] width 85 height 17
checkbox input "false"
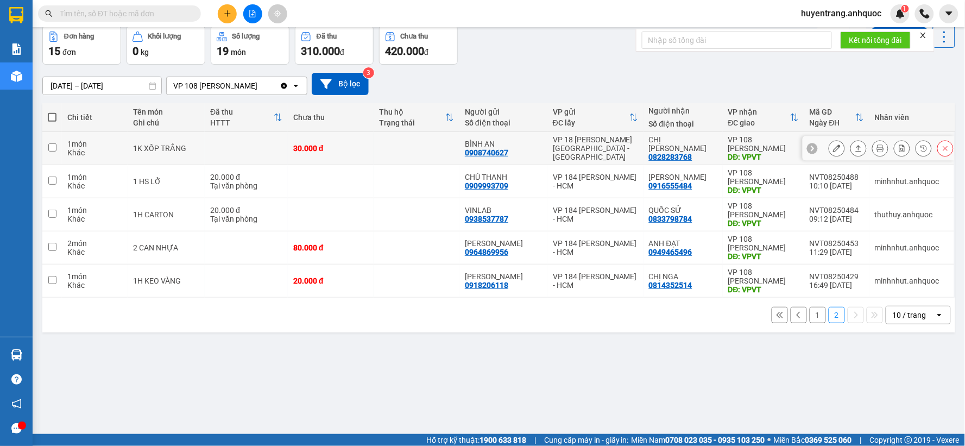
click at [664, 153] on div "0828283768" at bounding box center [670, 157] width 43 height 9
click at [567, 145] on div "VP 18 [PERSON_NAME][GEOGRAPHIC_DATA] - [GEOGRAPHIC_DATA]" at bounding box center [595, 148] width 85 height 26
checkbox input "true"
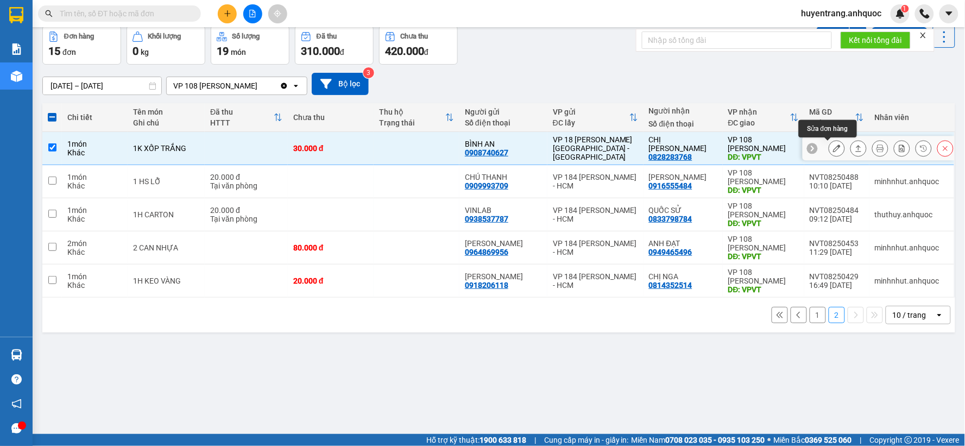
click at [829, 154] on button at bounding box center [836, 148] width 15 height 19
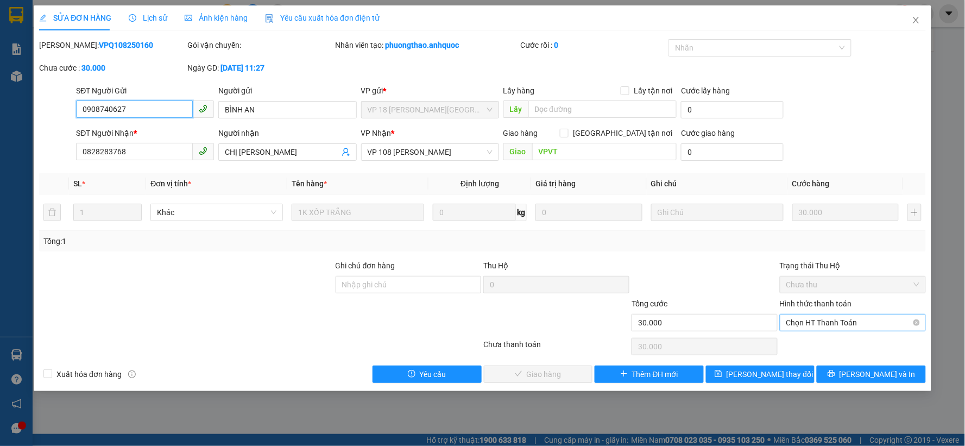
click at [856, 321] on span "Chọn HT Thanh Toán" at bounding box center [852, 322] width 133 height 16
click at [847, 340] on div "Tại văn phòng" at bounding box center [853, 344] width 133 height 12
type input "0"
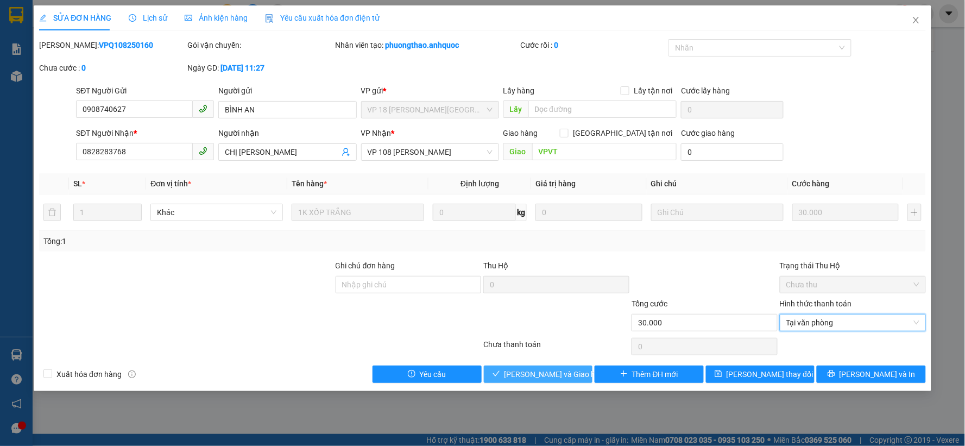
click at [563, 378] on span "Lưu và Giao hàng" at bounding box center [556, 374] width 104 height 12
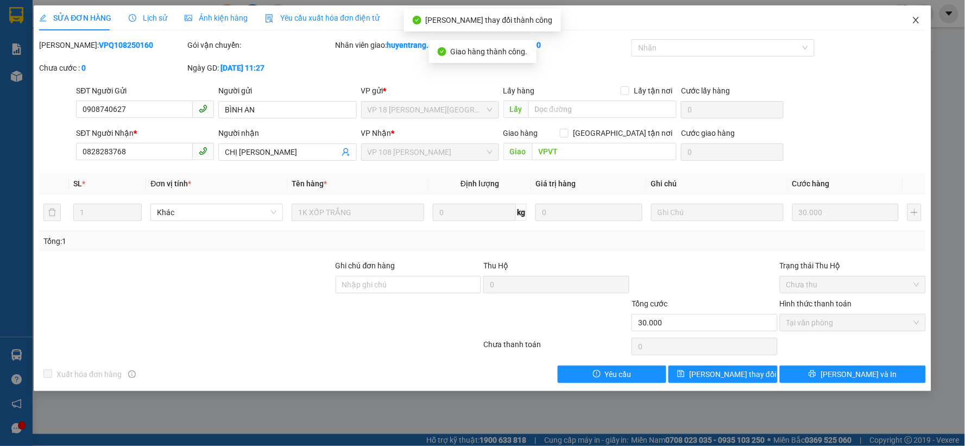
click at [920, 21] on icon "close" at bounding box center [915, 20] width 9 height 9
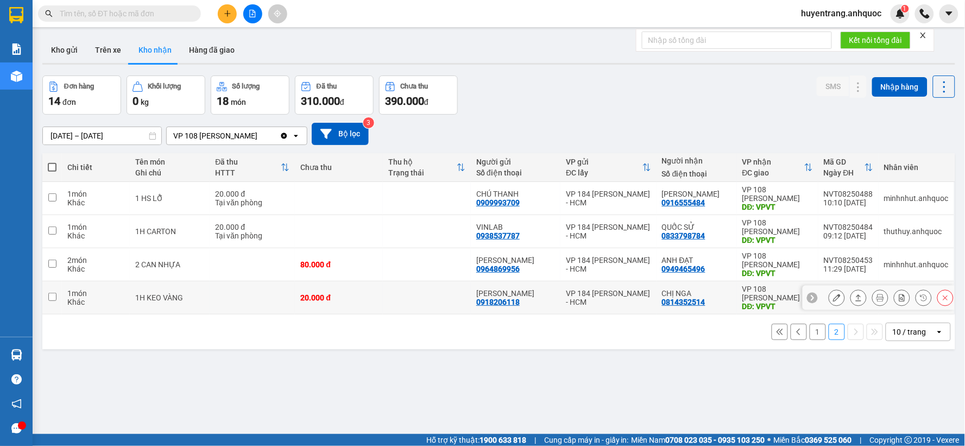
click at [611, 310] on td "VP 184 [PERSON_NAME] - HCM" at bounding box center [608, 297] width 96 height 33
checkbox input "true"
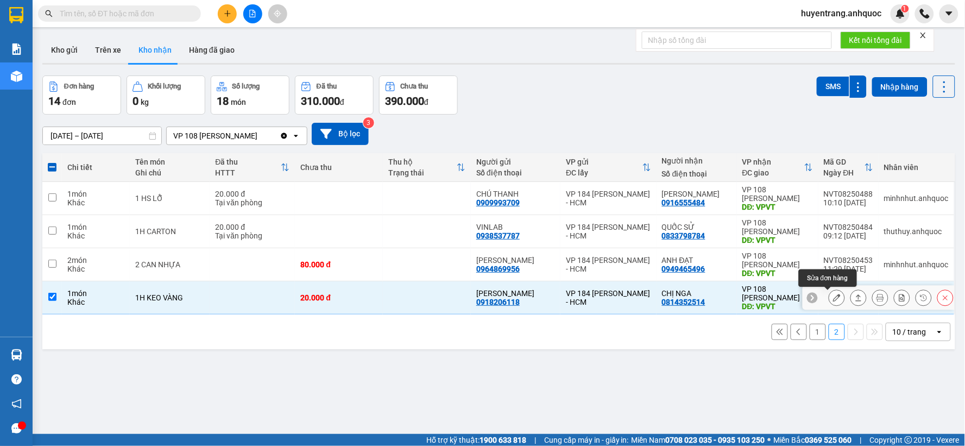
click at [829, 302] on button at bounding box center [836, 297] width 15 height 19
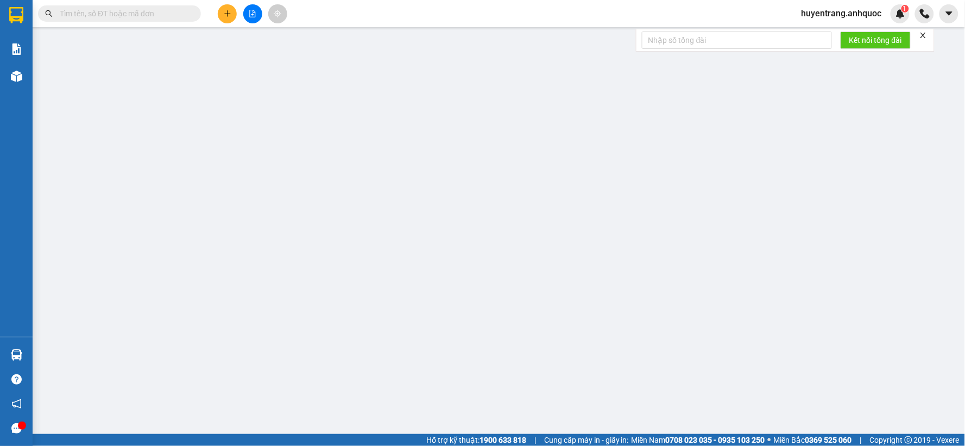
type input "0918206118"
type input "CHI TUYỀN"
type input "0814352514"
type input "CHỊ NGA"
type input "VPVT"
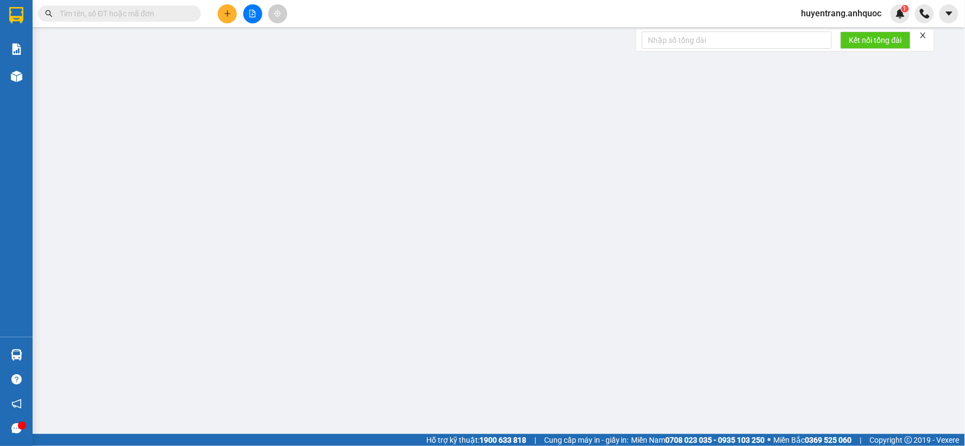
type input "20.000"
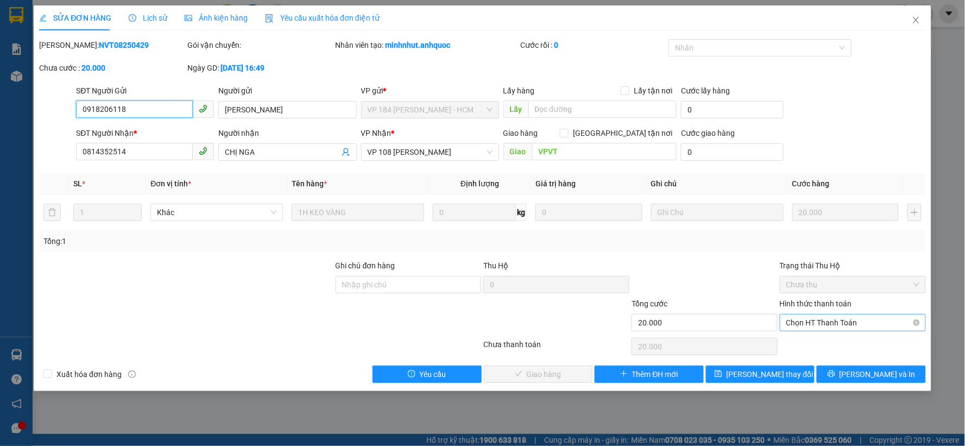
click at [825, 321] on span "Chọn HT Thanh Toán" at bounding box center [852, 322] width 133 height 16
click at [826, 340] on div "Tại văn phòng" at bounding box center [853, 344] width 133 height 12
type input "0"
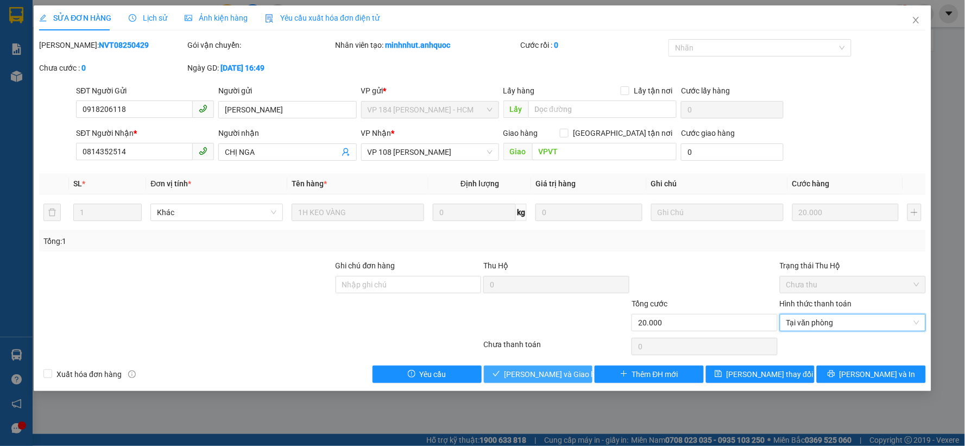
click at [565, 377] on span "Lưu và Giao hàng" at bounding box center [556, 374] width 104 height 12
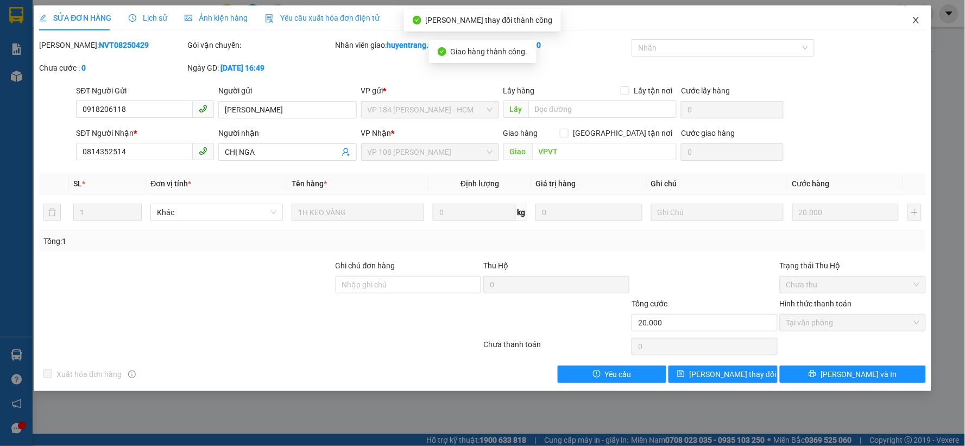
click at [913, 21] on icon "close" at bounding box center [915, 20] width 9 height 9
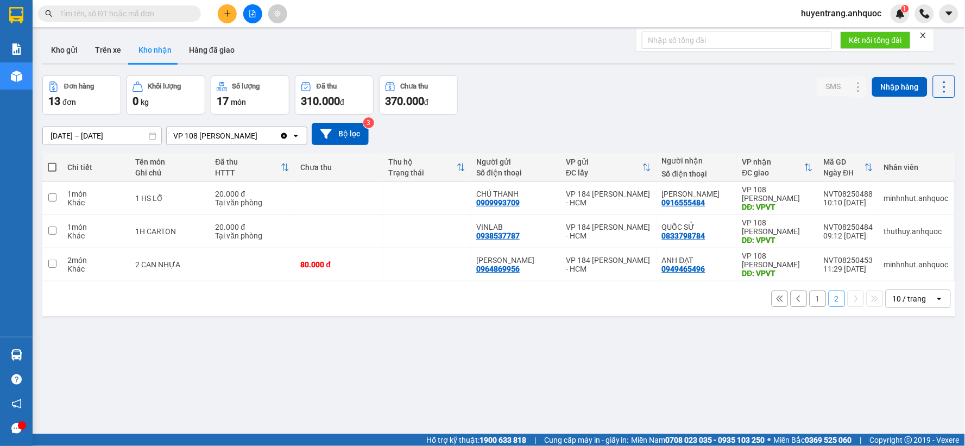
click at [98, 10] on input "text" at bounding box center [124, 14] width 128 height 12
click at [98, 11] on input "text" at bounding box center [124, 14] width 128 height 12
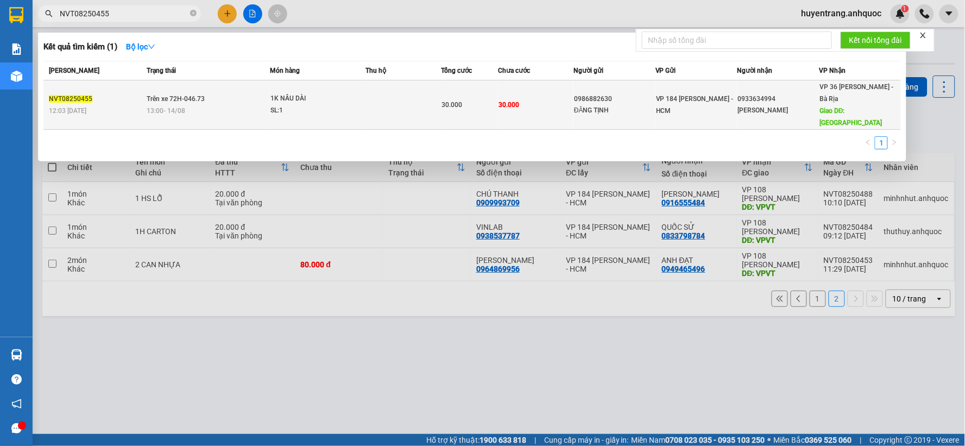
click at [312, 105] on div "SL: 1" at bounding box center [310, 111] width 81 height 12
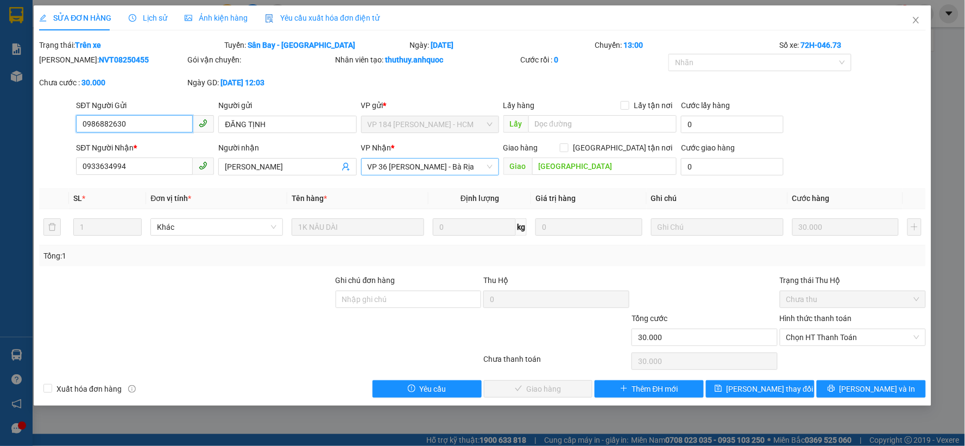
click at [425, 166] on span "VP 36 [PERSON_NAME] - Bà Rịa" at bounding box center [430, 167] width 125 height 16
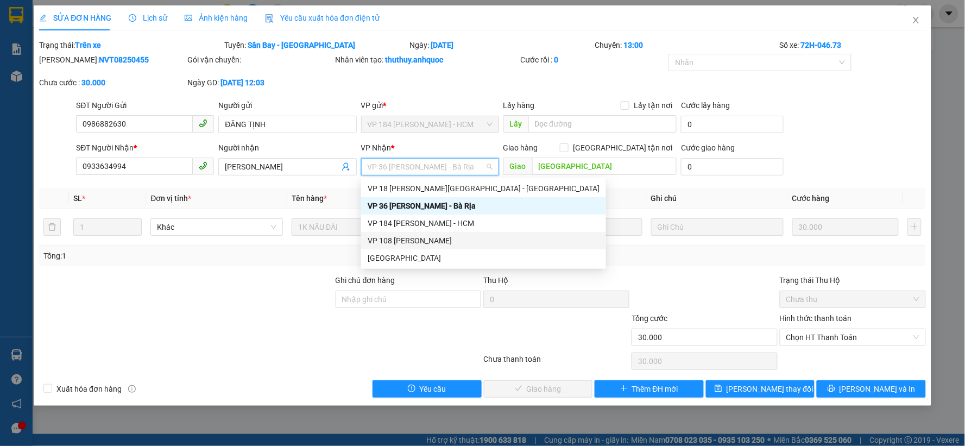
click at [430, 239] on div "VP 108 [PERSON_NAME]" at bounding box center [484, 241] width 232 height 12
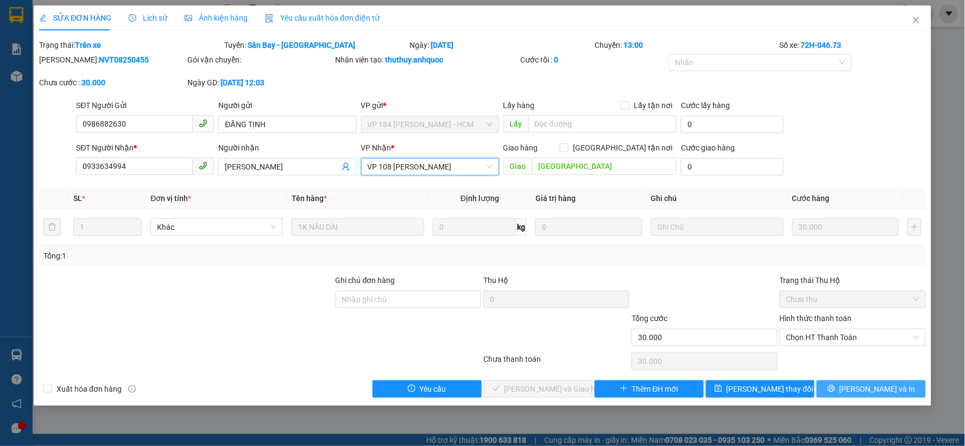
click at [872, 389] on span "[PERSON_NAME] và In" at bounding box center [877, 389] width 76 height 12
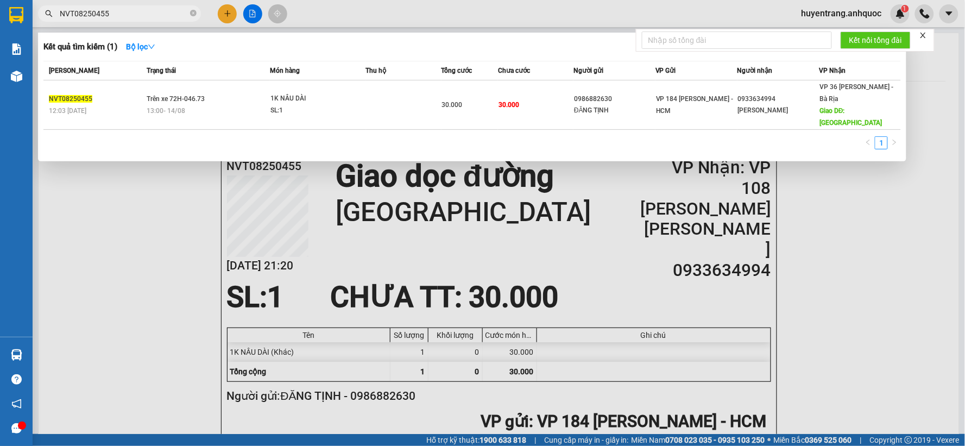
click at [137, 17] on input "NVT08250455" at bounding box center [124, 14] width 128 height 12
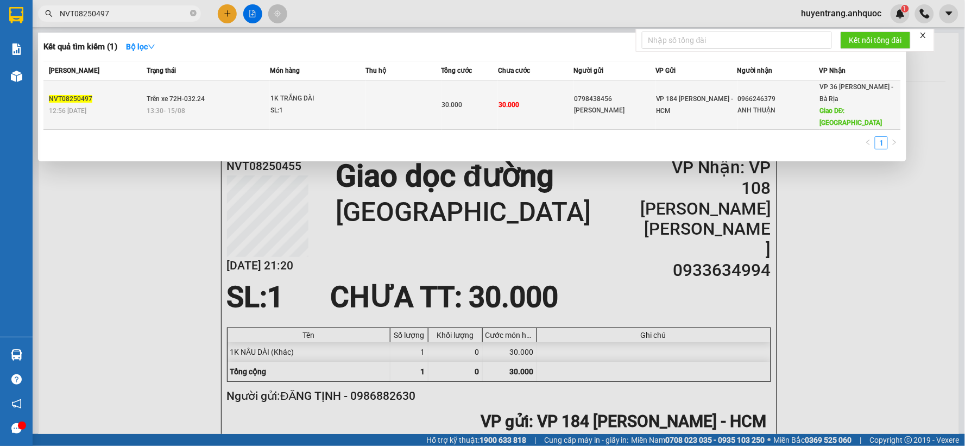
type input "NVT08250497"
click at [257, 111] on div "13:30 - 15/08" at bounding box center [208, 111] width 123 height 12
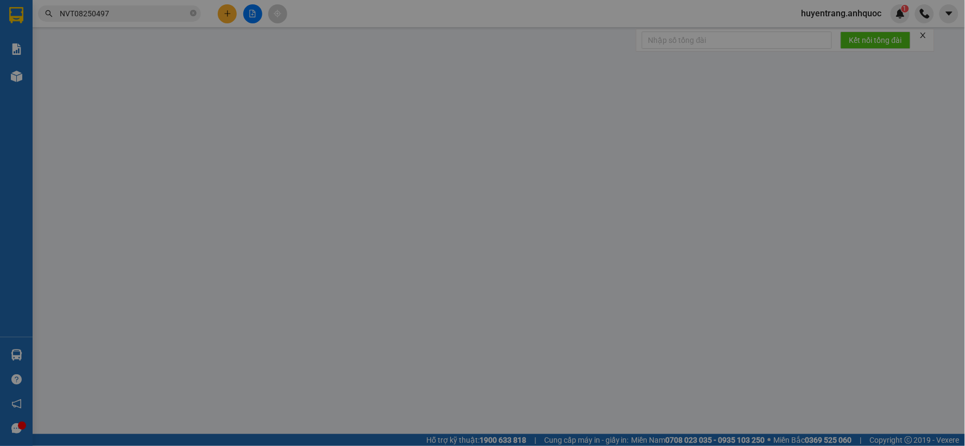
type input "0798438456"
type input "ANH KHẢI"
type input "0966246379"
type input "ANH THUẬN"
type input "CHỢ PHƯỚC THÁI MỚI"
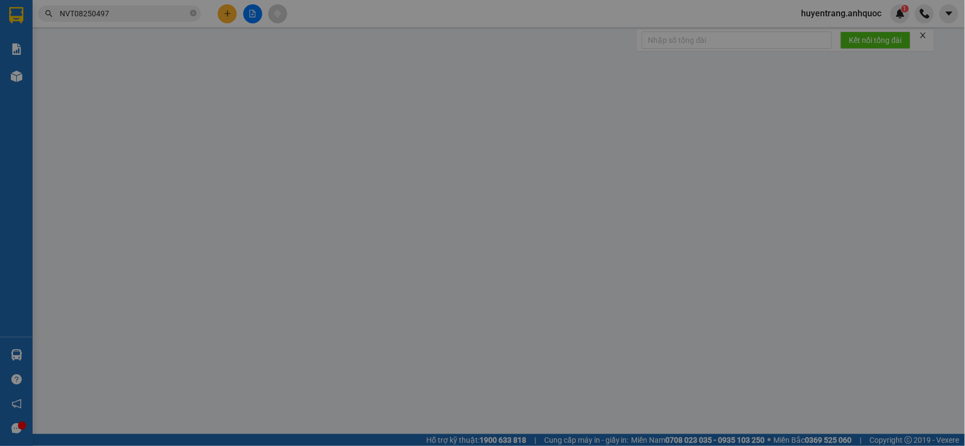
type input "30.000"
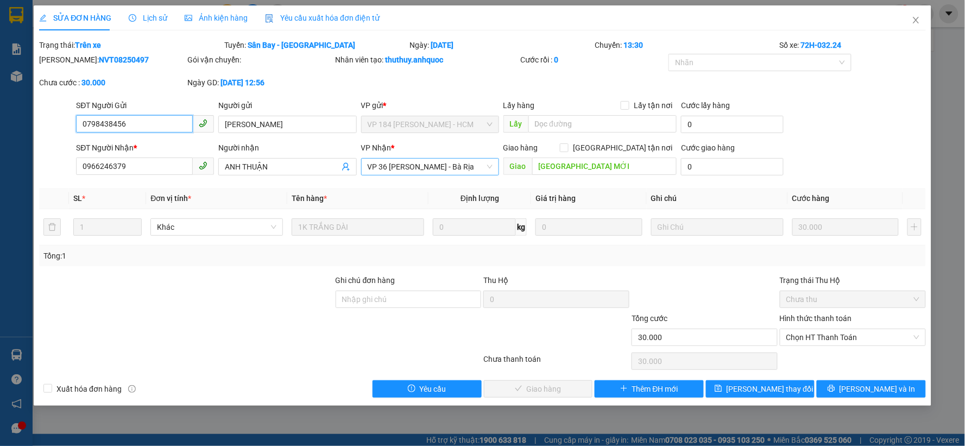
click at [397, 169] on span "VP 36 [PERSON_NAME] - Bà Rịa" at bounding box center [430, 167] width 125 height 16
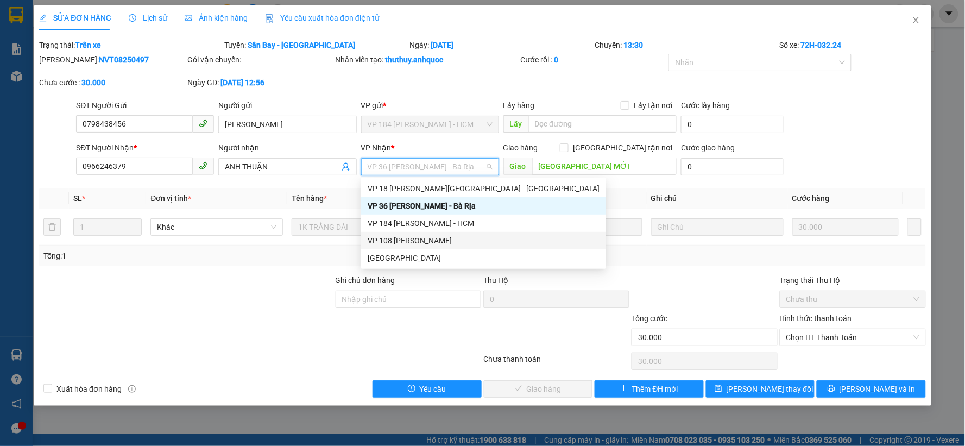
click at [411, 242] on div "VP 108 [PERSON_NAME]" at bounding box center [484, 241] width 232 height 12
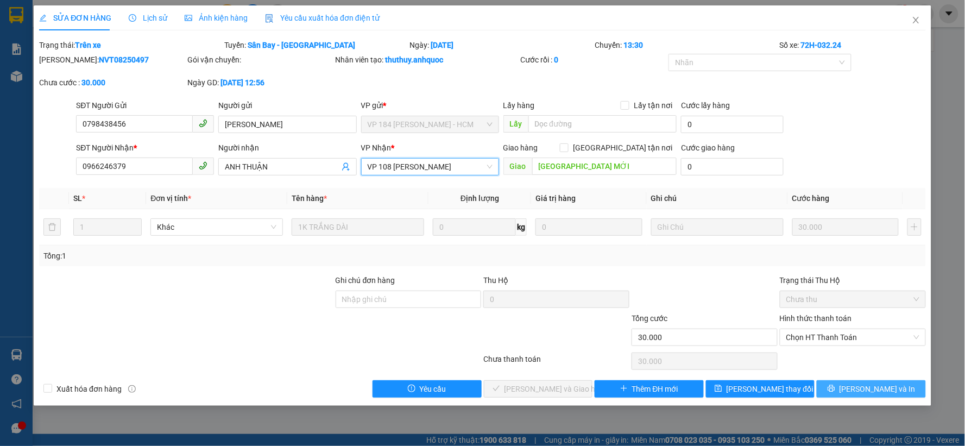
click at [883, 392] on span "[PERSON_NAME] và In" at bounding box center [877, 389] width 76 height 12
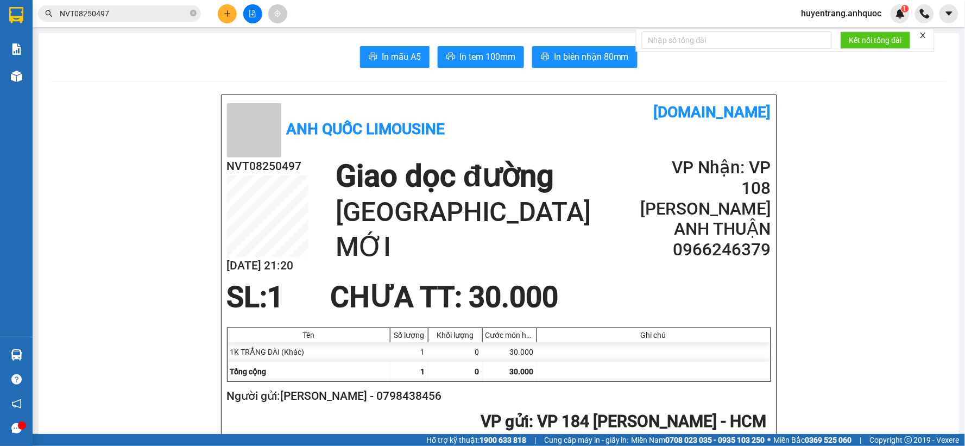
click at [129, 17] on input "NVT08250497" at bounding box center [124, 14] width 128 height 12
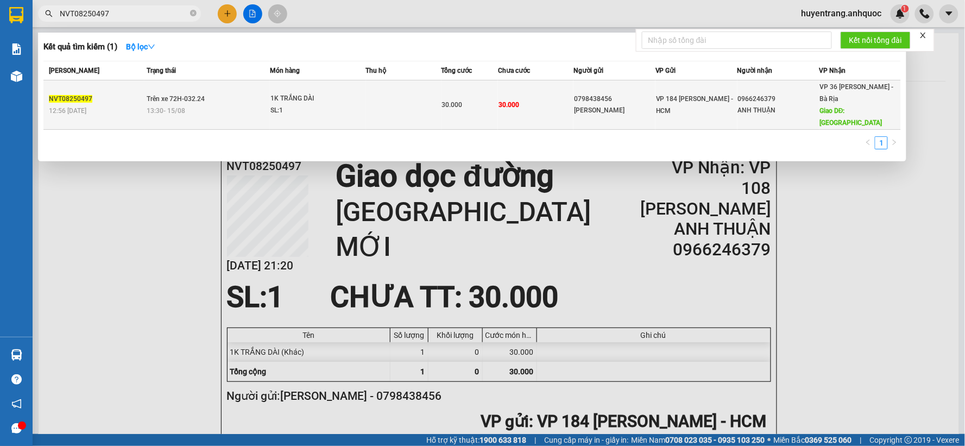
click at [344, 106] on div "SL: 1" at bounding box center [310, 111] width 81 height 12
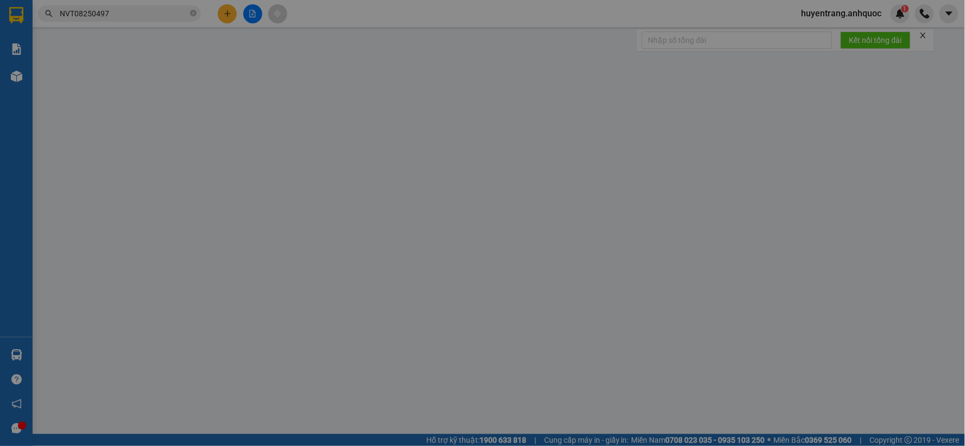
type input "0798438456"
type input "ANH KHẢI"
type input "0966246379"
type input "ANH THUẬN"
type input "CHỢ PHƯỚC THÁI MỚI"
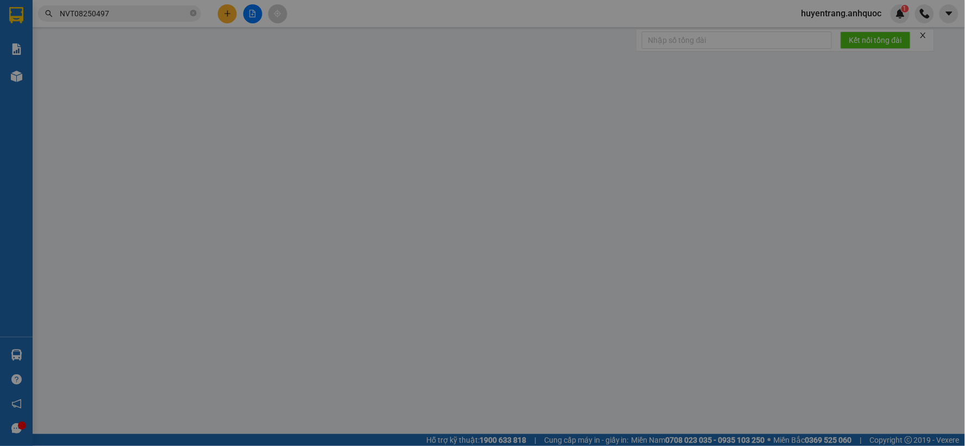
type input "30.000"
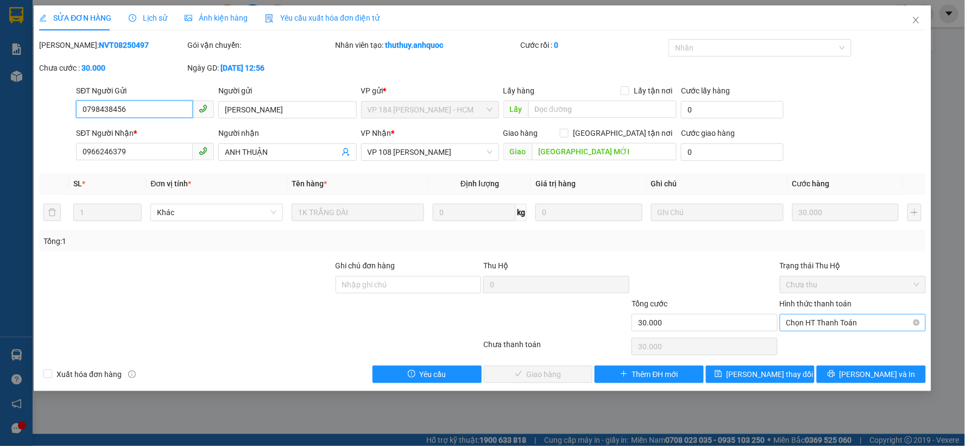
click at [822, 326] on span "Chọn HT Thanh Toán" at bounding box center [852, 322] width 133 height 16
click at [829, 346] on div "Tại văn phòng" at bounding box center [853, 344] width 133 height 12
type input "0"
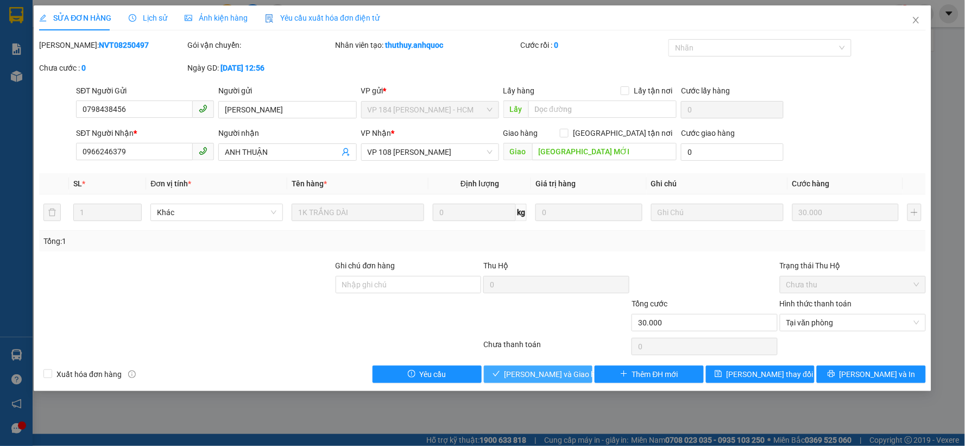
click at [555, 375] on span "Lưu và Giao hàng" at bounding box center [556, 374] width 104 height 12
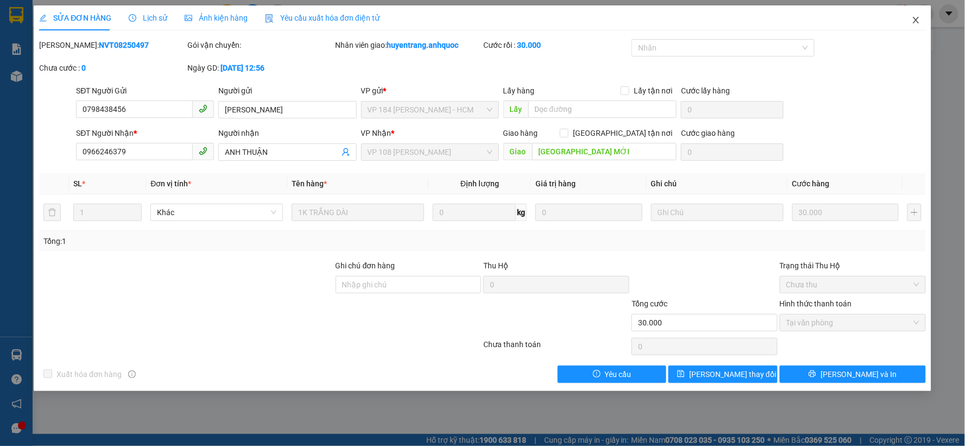
click at [920, 17] on span "Close" at bounding box center [916, 20] width 30 height 30
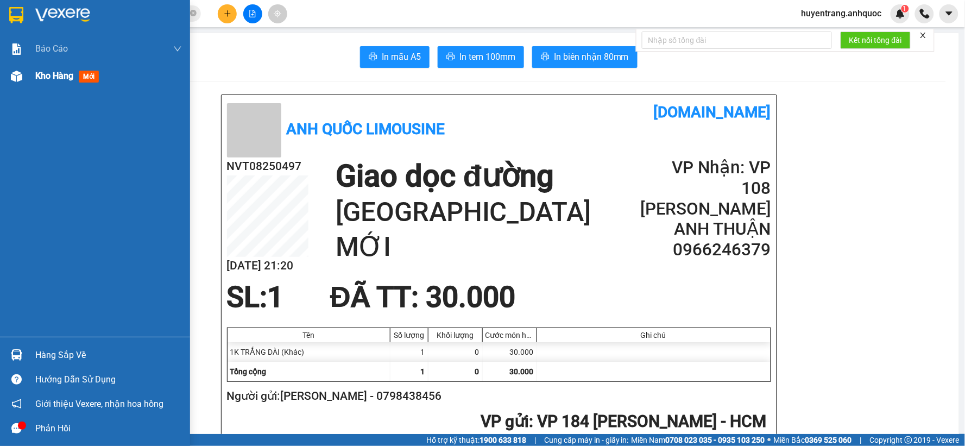
click at [37, 78] on span "Kho hàng" at bounding box center [54, 76] width 38 height 10
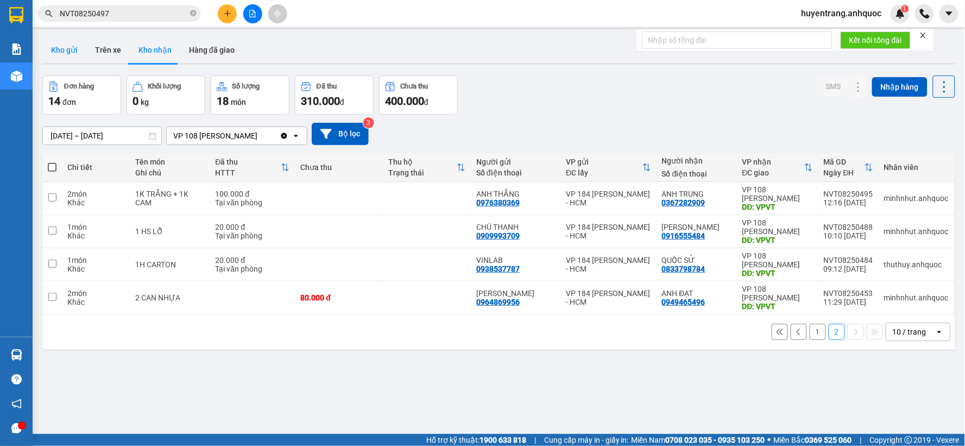
click at [83, 49] on button "Kho gửi" at bounding box center [64, 50] width 44 height 26
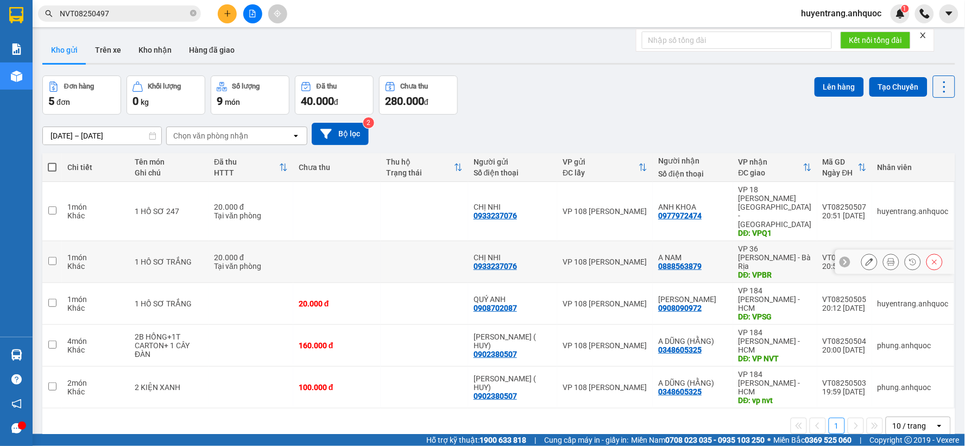
click at [342, 241] on td at bounding box center [336, 262] width 87 height 42
checkbox input "true"
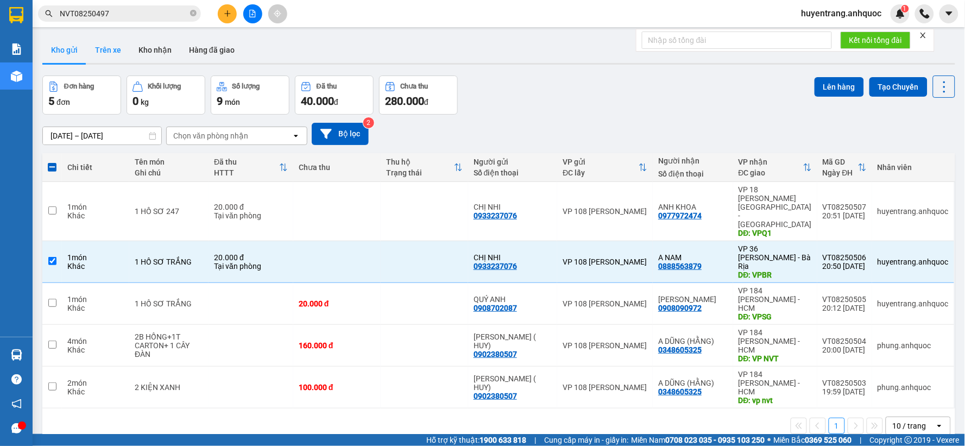
click at [119, 47] on button "Trên xe" at bounding box center [107, 50] width 43 height 26
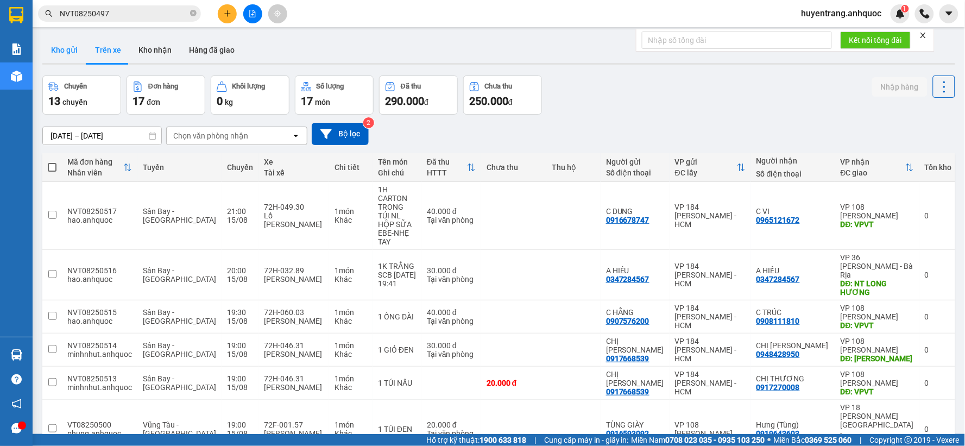
click at [64, 46] on button "Kho gửi" at bounding box center [64, 50] width 44 height 26
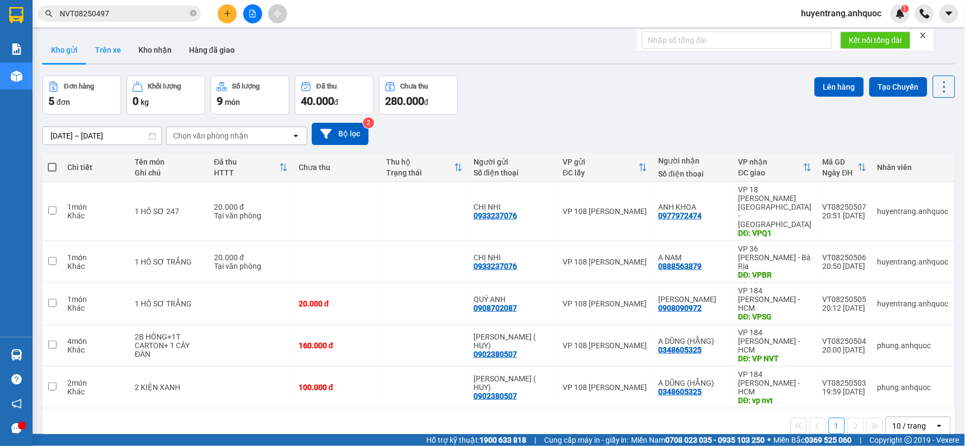
click at [111, 52] on button "Trên xe" at bounding box center [107, 50] width 43 height 26
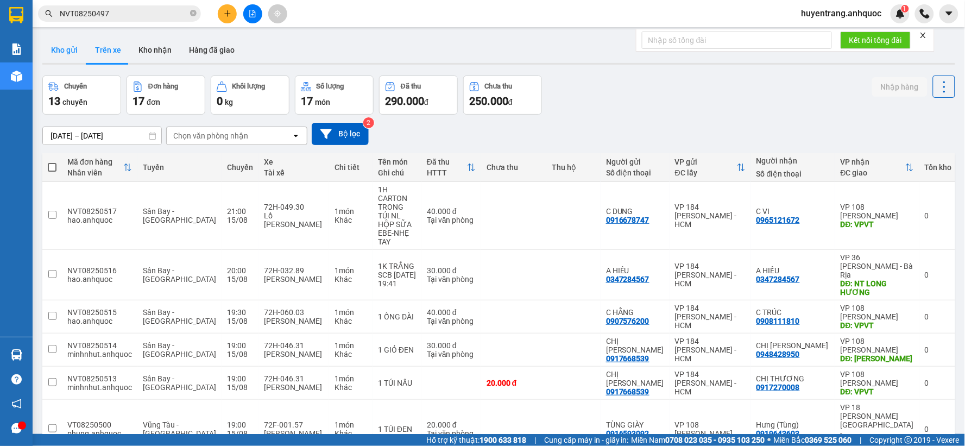
click at [77, 52] on button "Kho gửi" at bounding box center [64, 50] width 44 height 26
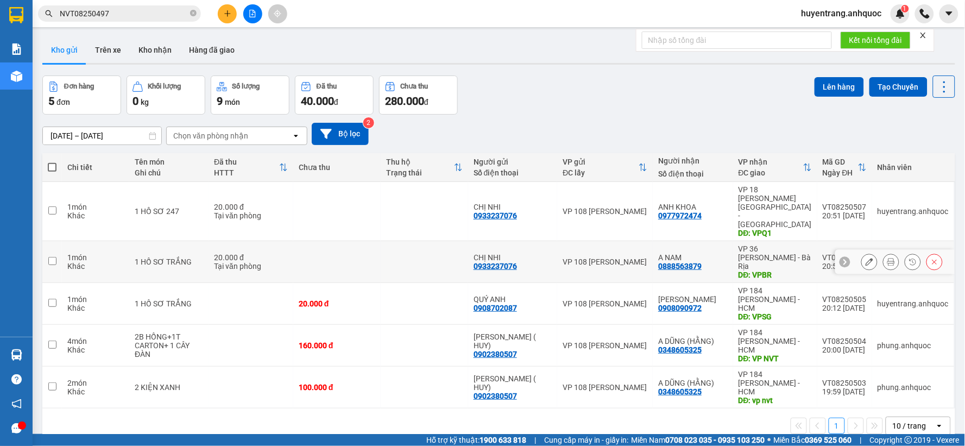
click at [231, 253] on div "20.000 đ" at bounding box center [251, 257] width 74 height 9
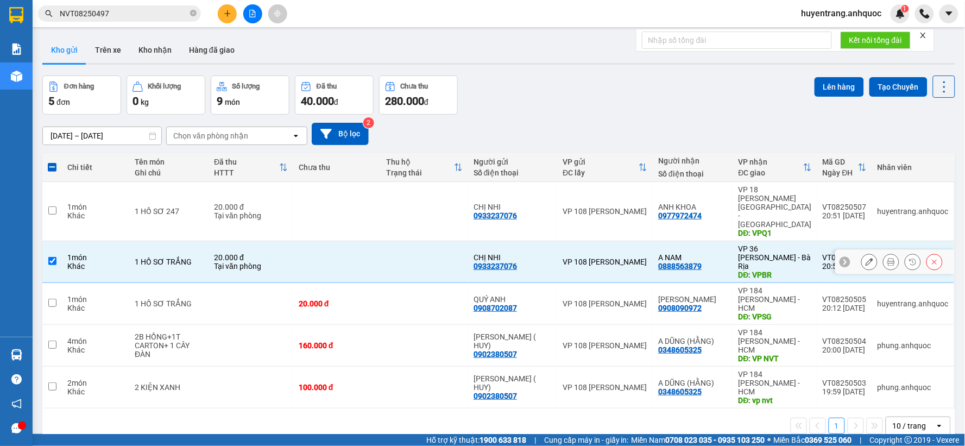
click at [257, 262] on div "Tại văn phòng" at bounding box center [251, 266] width 74 height 9
checkbox input "false"
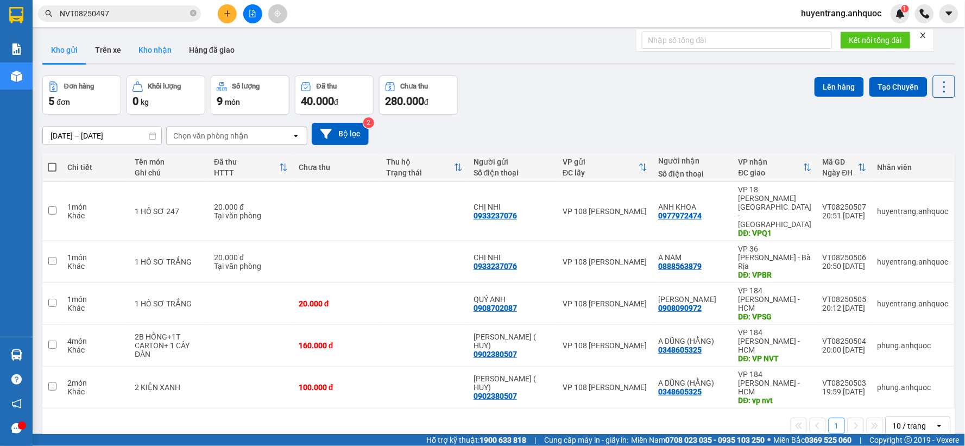
click at [147, 49] on button "Kho nhận" at bounding box center [155, 50] width 50 height 26
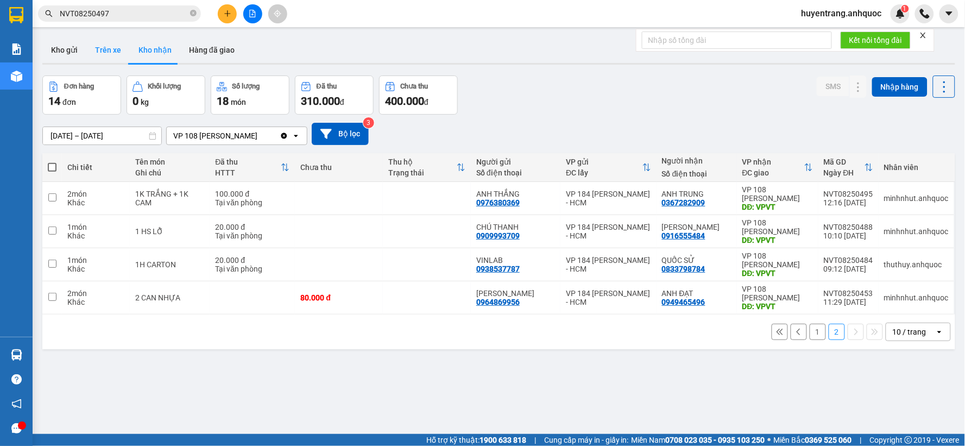
click at [113, 56] on button "Trên xe" at bounding box center [107, 50] width 43 height 26
type input "[DATE] – [DATE]"
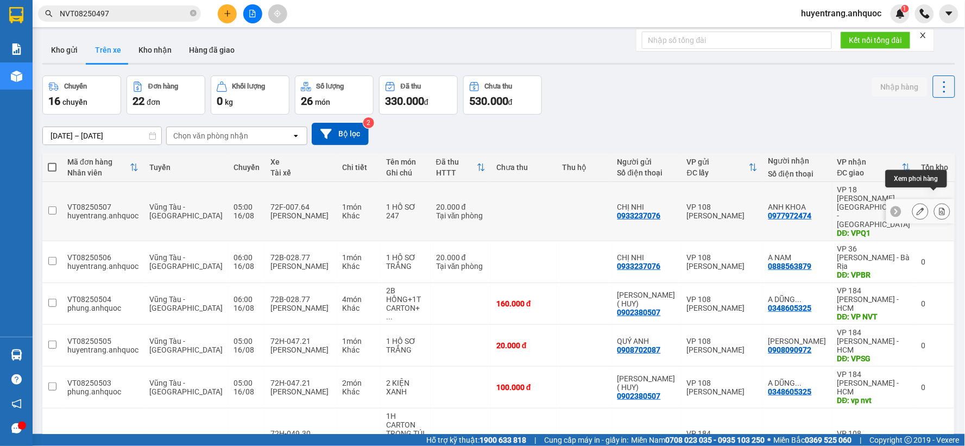
click at [938, 207] on icon at bounding box center [942, 211] width 8 height 8
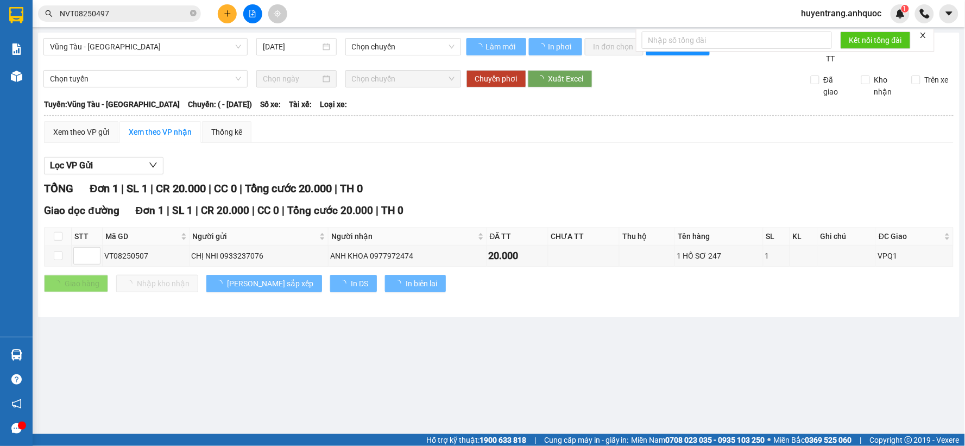
type input "[DATE]"
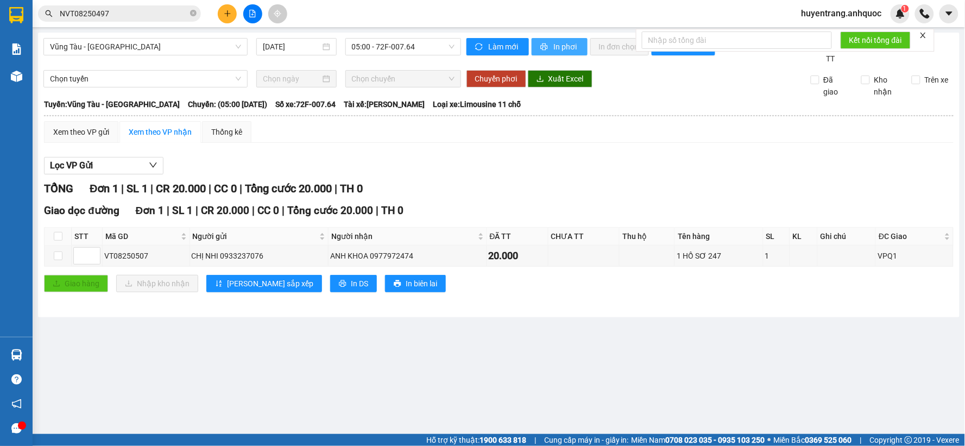
click at [557, 49] on span "In phơi" at bounding box center [566, 47] width 25 height 12
click at [149, 50] on span "Vũng Tàu - [GEOGRAPHIC_DATA]" at bounding box center [145, 47] width 191 height 16
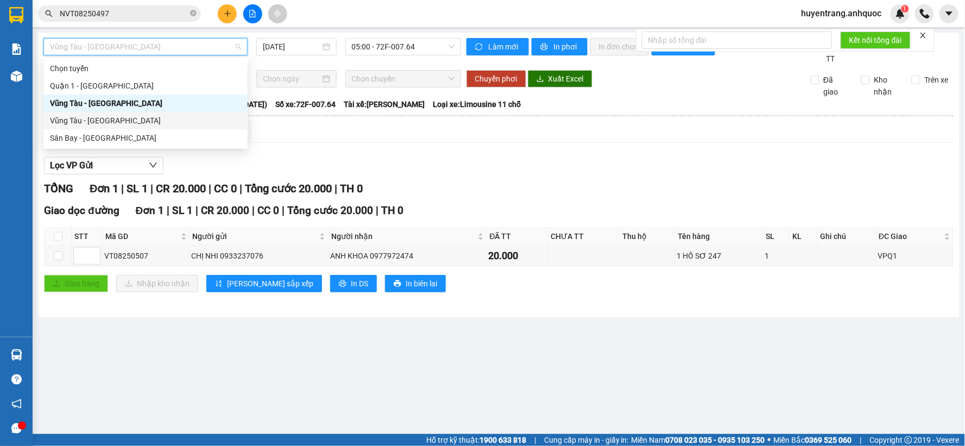
click at [131, 121] on div "Vũng Tàu - [GEOGRAPHIC_DATA]" at bounding box center [145, 121] width 191 height 12
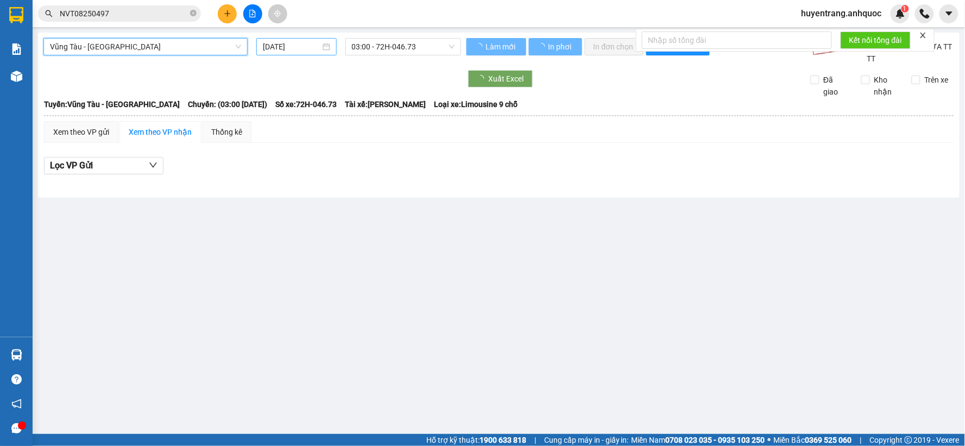
click at [296, 45] on input "[DATE]" at bounding box center [291, 47] width 57 height 12
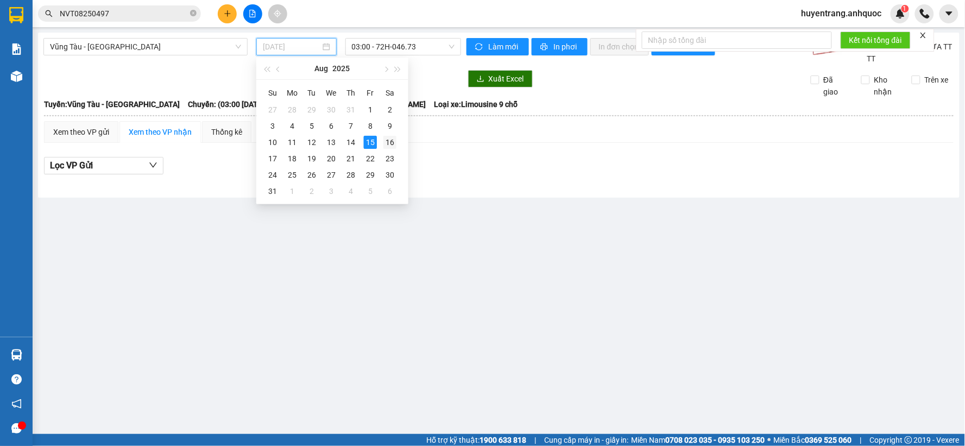
click at [388, 145] on div "16" at bounding box center [389, 142] width 13 height 13
type input "[DATE]"
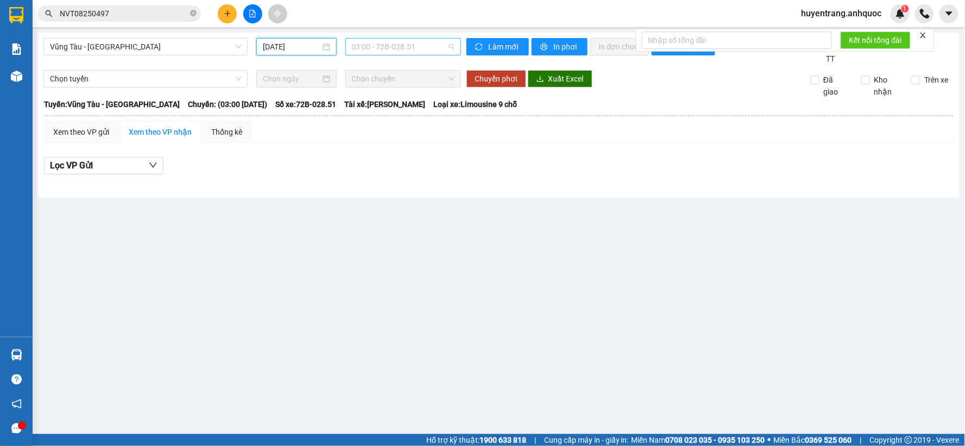
click at [404, 45] on span "03:00 - 72B-028.51" at bounding box center [403, 47] width 103 height 16
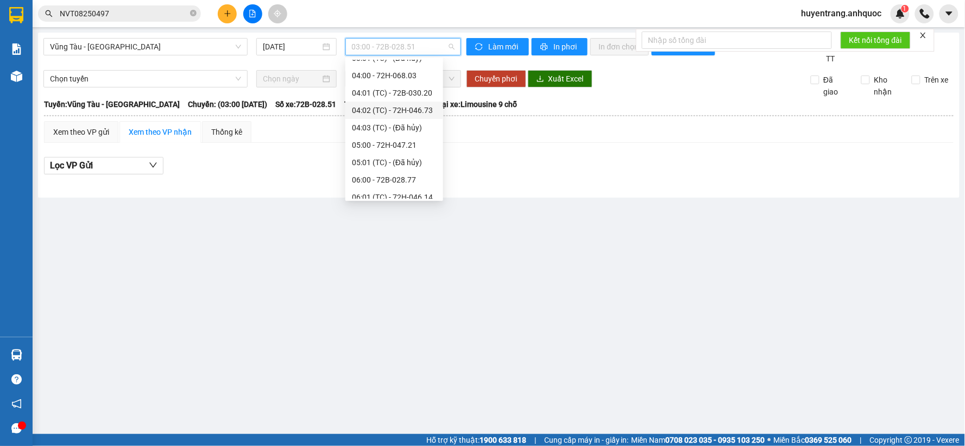
scroll to position [60, 0]
click at [382, 130] on div "05:00 - 72H-047.21" at bounding box center [394, 130] width 85 height 12
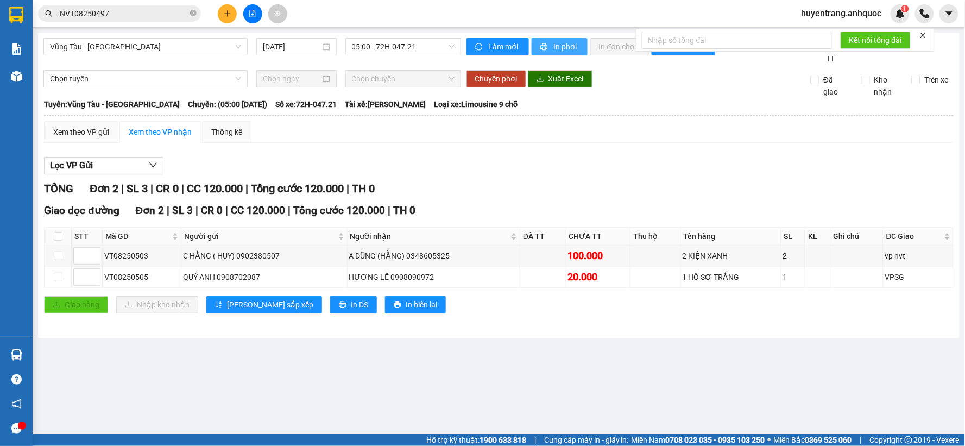
click at [560, 38] on button "In phơi" at bounding box center [559, 46] width 56 height 17
click at [211, 50] on span "Vũng Tàu - [GEOGRAPHIC_DATA]" at bounding box center [145, 47] width 191 height 16
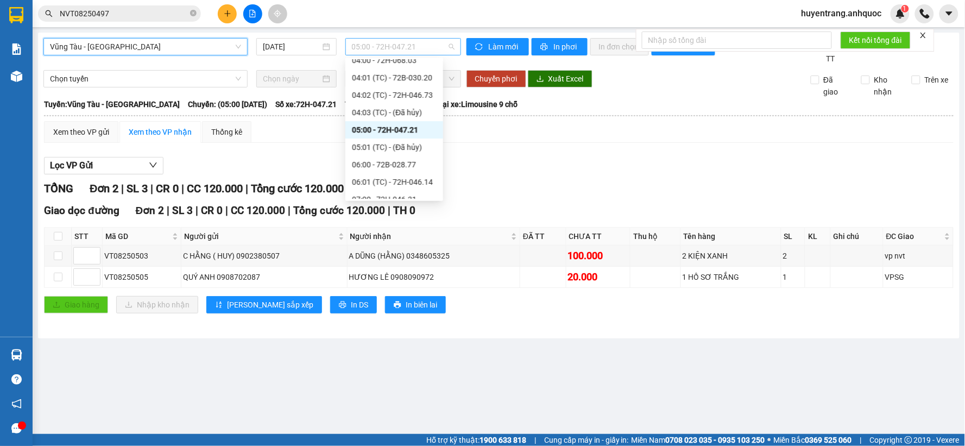
click at [373, 50] on span "05:00 - 72H-047.21" at bounding box center [403, 47] width 103 height 16
click at [389, 167] on div "06:00 - 72B-028.77" at bounding box center [394, 165] width 85 height 12
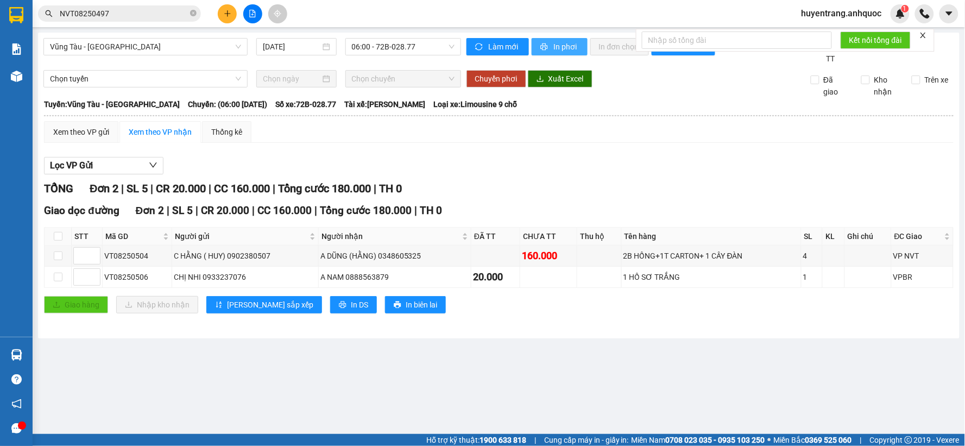
click at [544, 39] on button "In phơi" at bounding box center [559, 46] width 56 height 17
click at [852, 14] on span "huyentrang.anhquoc" at bounding box center [842, 14] width 98 height 14
click at [849, 36] on span "Đăng xuất" at bounding box center [846, 34] width 75 height 12
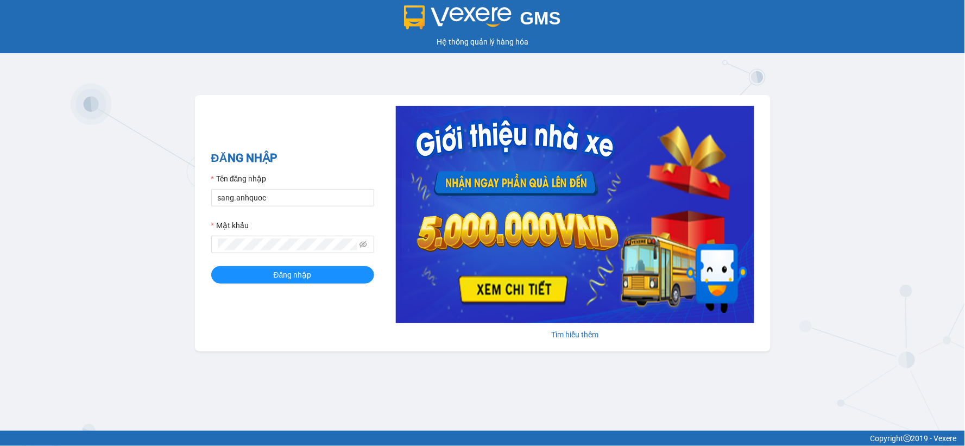
click at [302, 207] on form "Tên đăng nhập sang.anhquoc Mật khẩu Đăng nhập" at bounding box center [292, 228] width 163 height 111
click at [300, 202] on input "sang.anhquoc" at bounding box center [292, 197] width 163 height 17
type input "baongoc.anhquoc"
click at [318, 269] on button "Đăng nhập" at bounding box center [292, 274] width 163 height 17
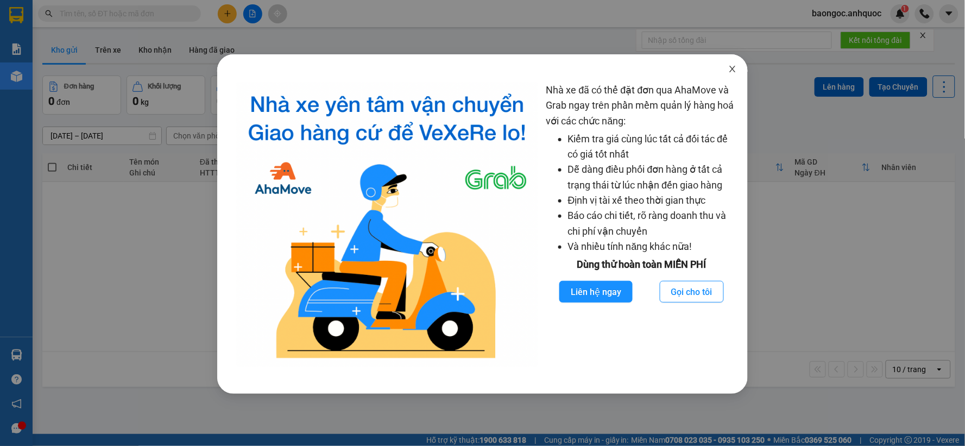
click at [740, 67] on span "Close" at bounding box center [732, 69] width 30 height 30
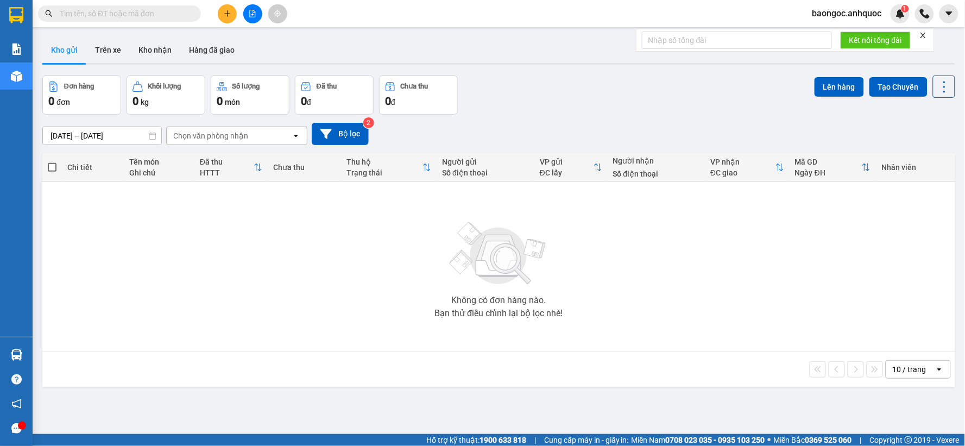
click at [227, 7] on button at bounding box center [227, 13] width 19 height 19
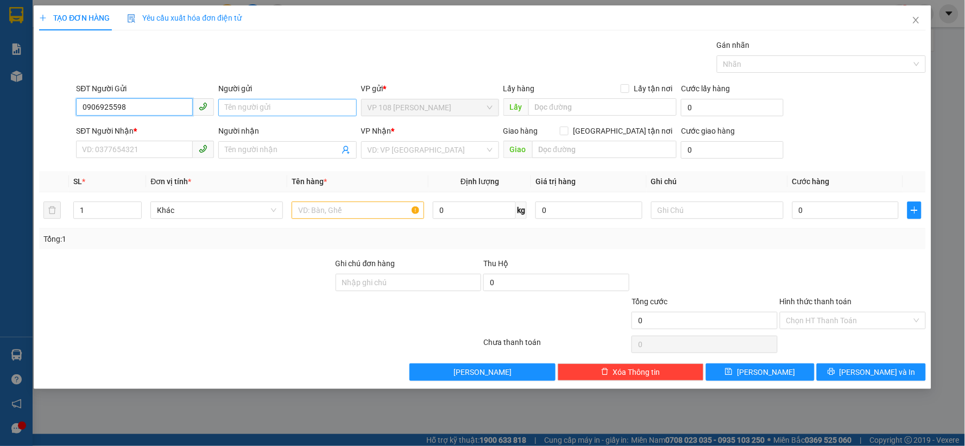
type input "0906925598"
click at [299, 102] on input "Người gửi" at bounding box center [287, 107] width 138 height 17
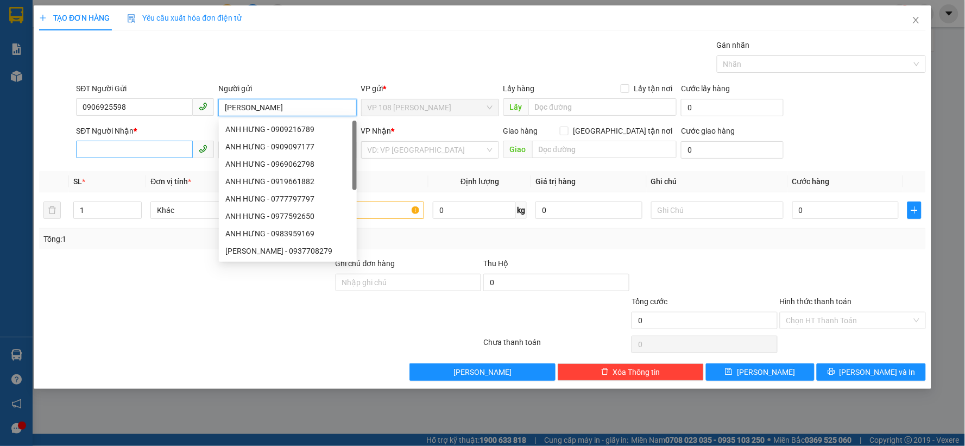
type input "[PERSON_NAME]"
click at [155, 143] on input "SĐT Người Nhận *" at bounding box center [134, 149] width 117 height 17
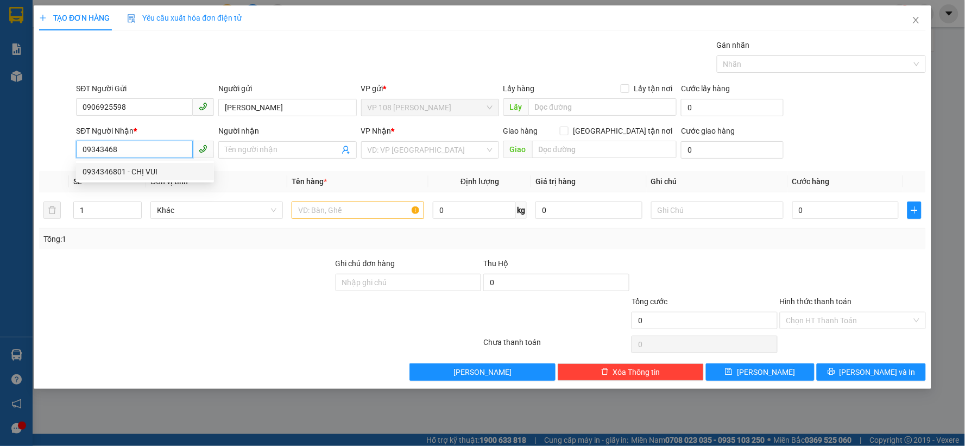
click at [136, 168] on div "0934346801 - CHỊ VUI" at bounding box center [145, 172] width 125 height 12
type input "0934346801"
type input "CHỊ VUI"
type input "VP NVT"
type input "30.000"
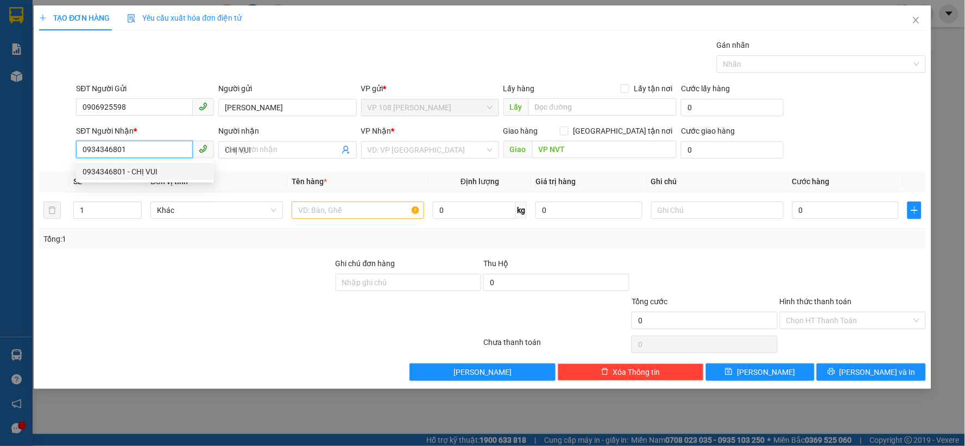
type input "30.000"
type input "0934346801"
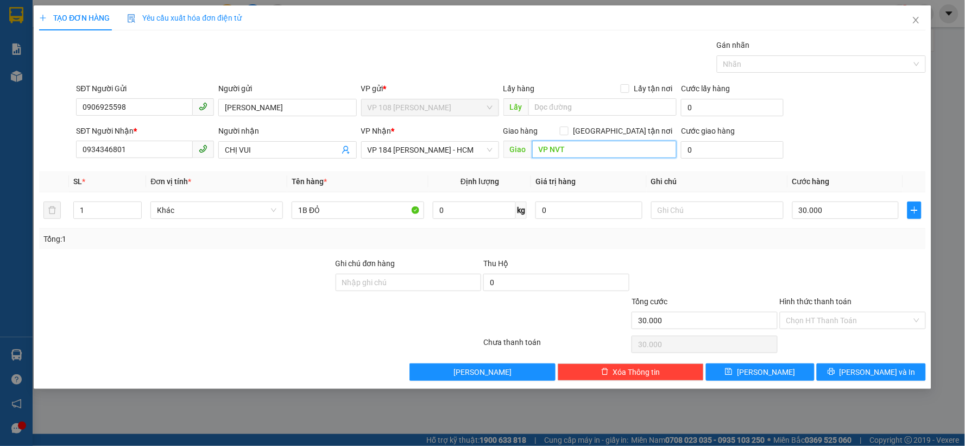
click at [550, 144] on input "VP NVT" at bounding box center [604, 149] width 145 height 17
type input "VPNVT"
click at [364, 213] on input "1B ĐỎ" at bounding box center [358, 209] width 132 height 17
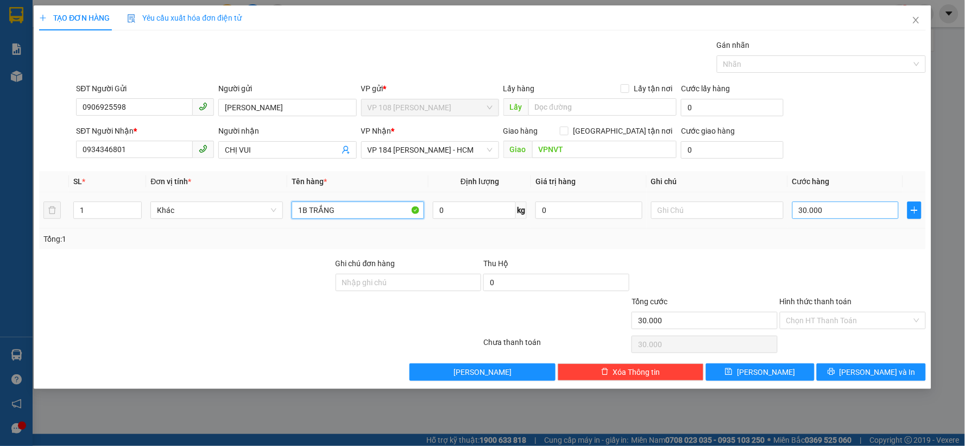
type input "1B TRẮNG"
click at [825, 212] on input "30.000" at bounding box center [845, 209] width 107 height 17
type input "2"
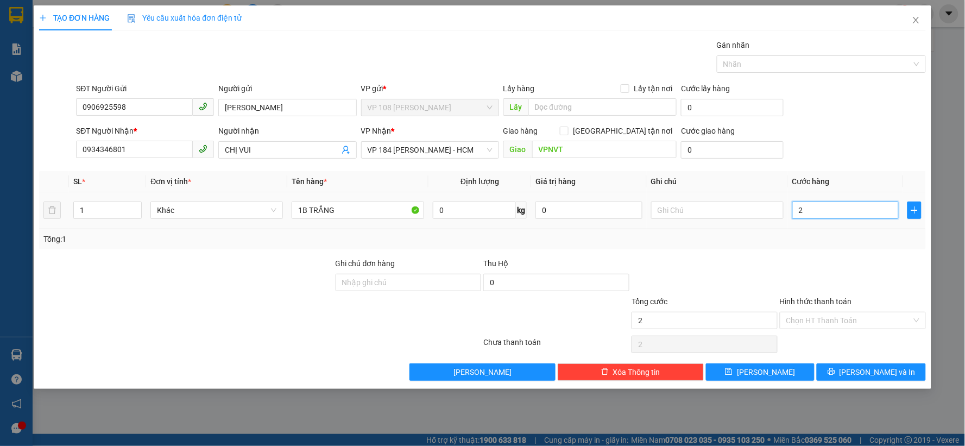
type input "20"
type input "200"
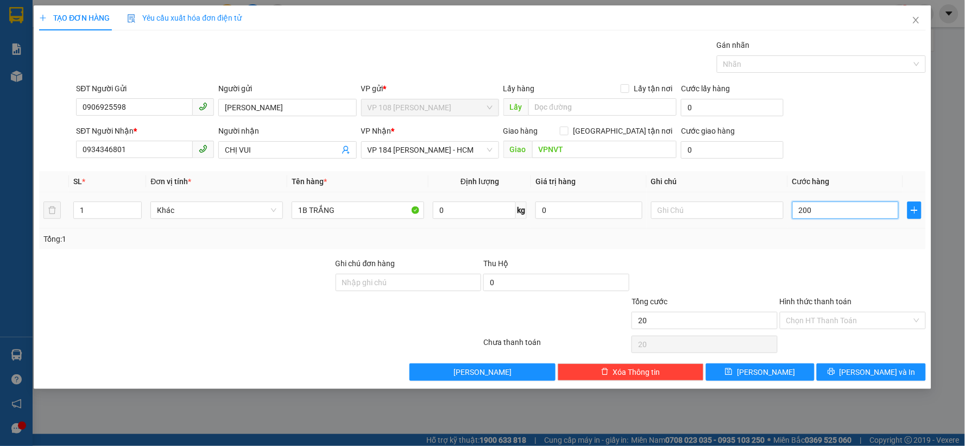
type input "200"
type input "2.000"
type input "20.000"
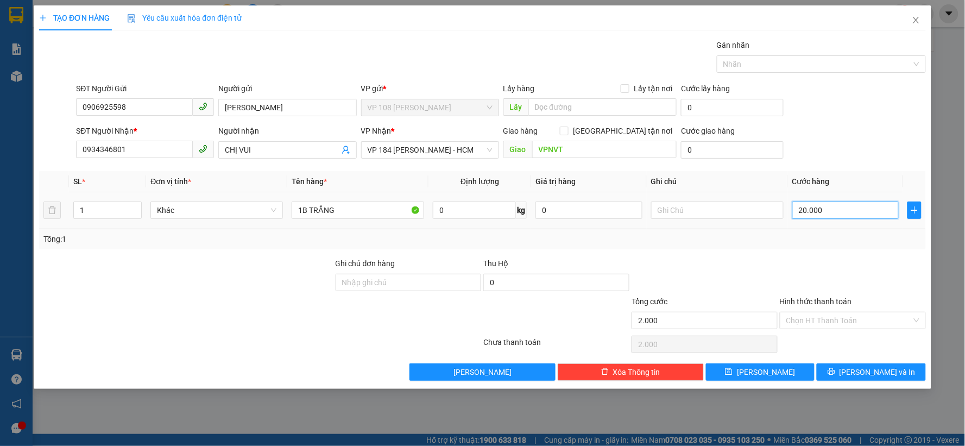
type input "20.000"
click at [285, 142] on span "CHỊ VUI" at bounding box center [287, 149] width 138 height 17
type input "CHỊ VUI (0909580828)"
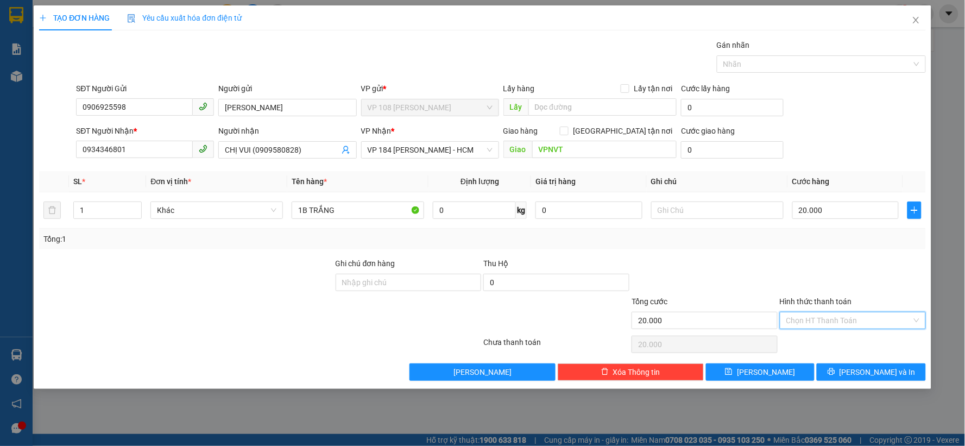
click at [834, 313] on input "Hình thức thanh toán" at bounding box center [848, 320] width 125 height 16
click at [850, 341] on div "Tại văn phòng" at bounding box center [853, 342] width 133 height 12
type input "0"
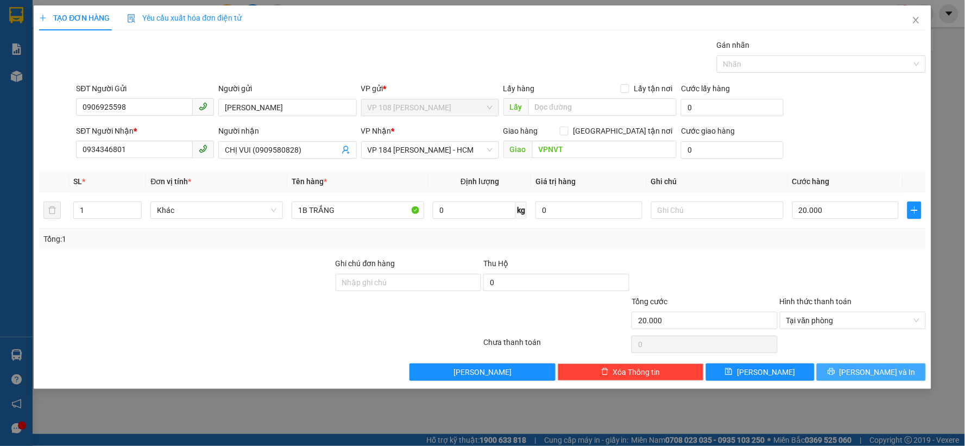
click at [905, 370] on button "[PERSON_NAME] và In" at bounding box center [870, 371] width 109 height 17
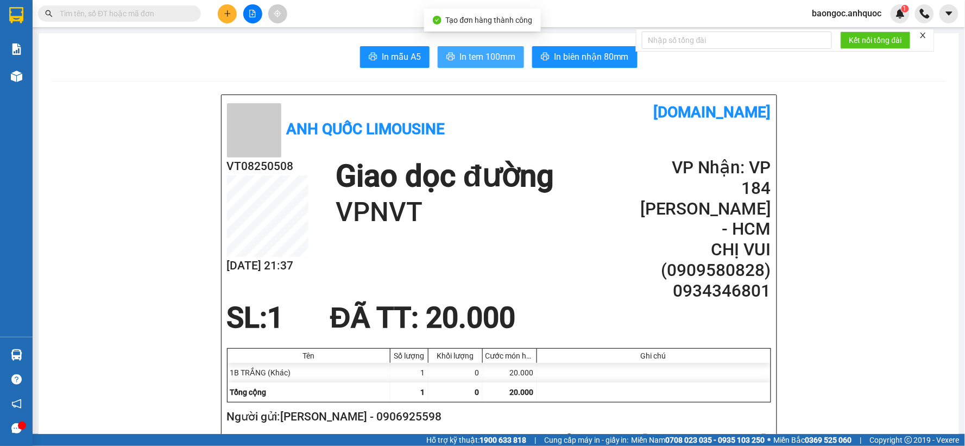
click at [485, 60] on span "In tem 100mm" at bounding box center [487, 57] width 56 height 14
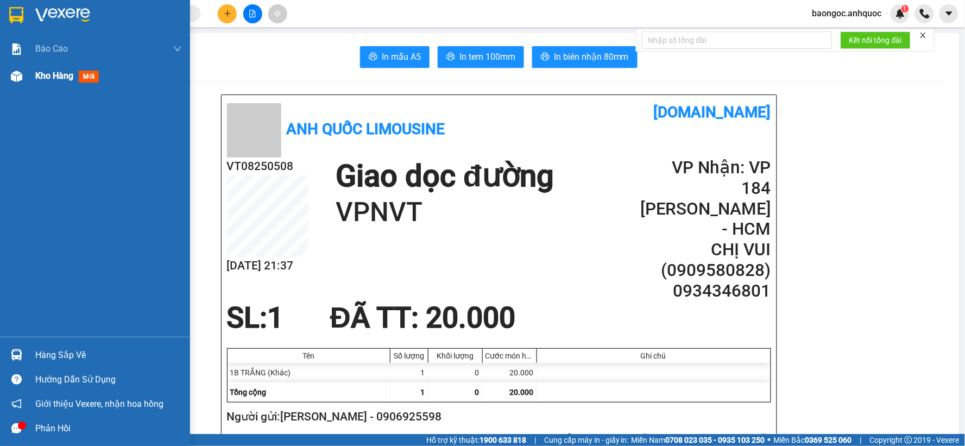
click at [28, 82] on div "Kho hàng mới" at bounding box center [95, 75] width 190 height 27
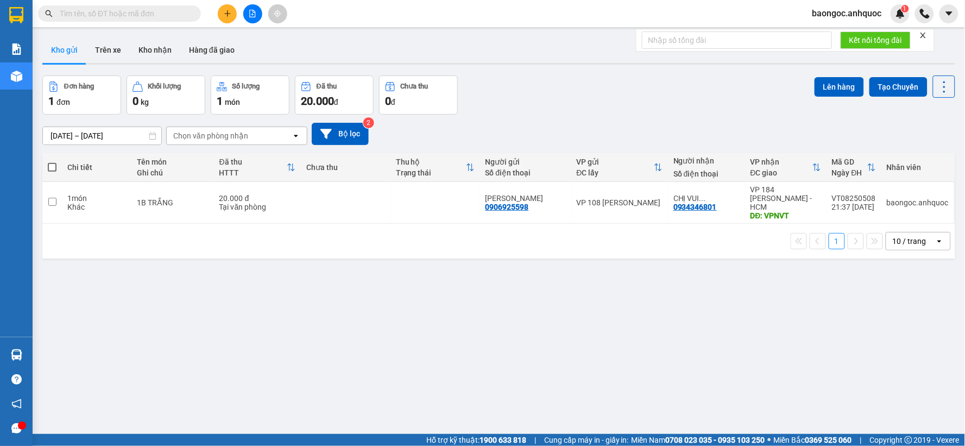
click at [185, 192] on td "1B TRẮNG" at bounding box center [172, 203] width 82 height 42
checkbox input "true"
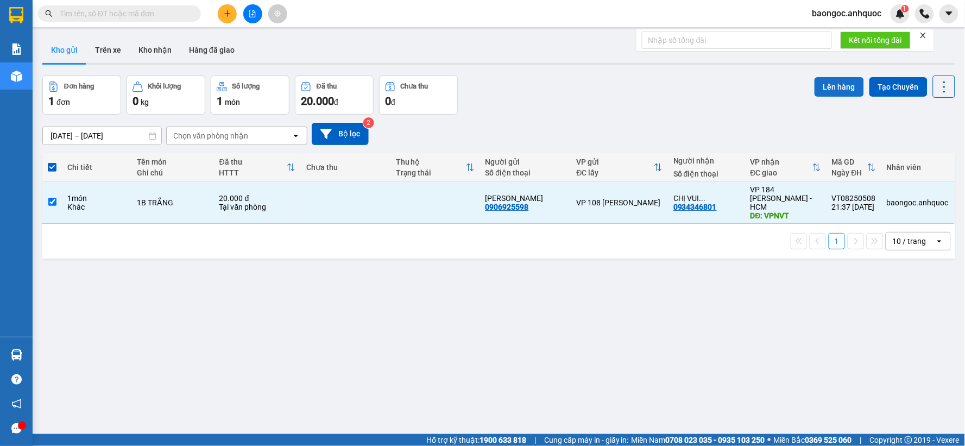
click at [820, 90] on button "Lên hàng" at bounding box center [838, 87] width 49 height 20
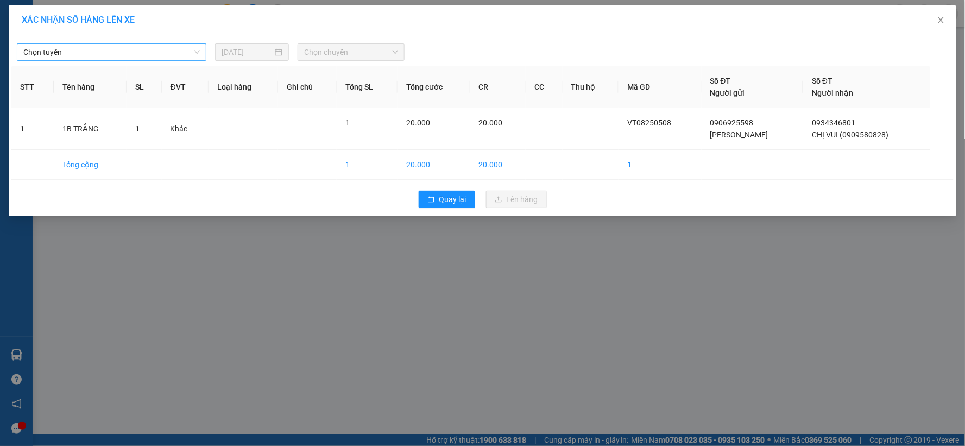
click at [157, 50] on span "Chọn tuyến" at bounding box center [111, 52] width 176 height 16
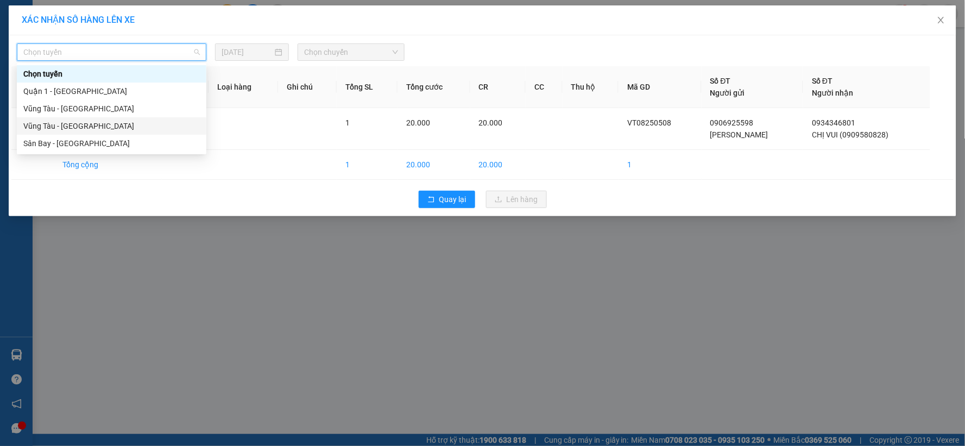
click at [161, 123] on div "Vũng Tàu - [GEOGRAPHIC_DATA]" at bounding box center [111, 126] width 176 height 12
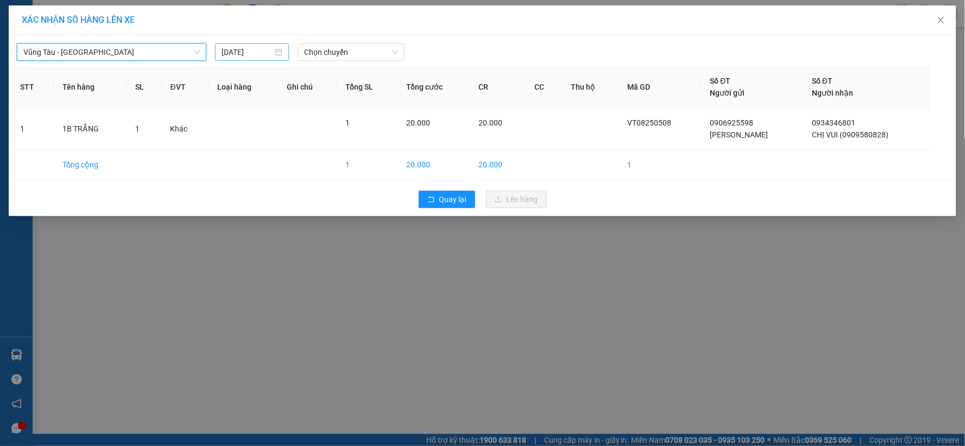
click at [274, 56] on div "[DATE]" at bounding box center [251, 52] width 61 height 12
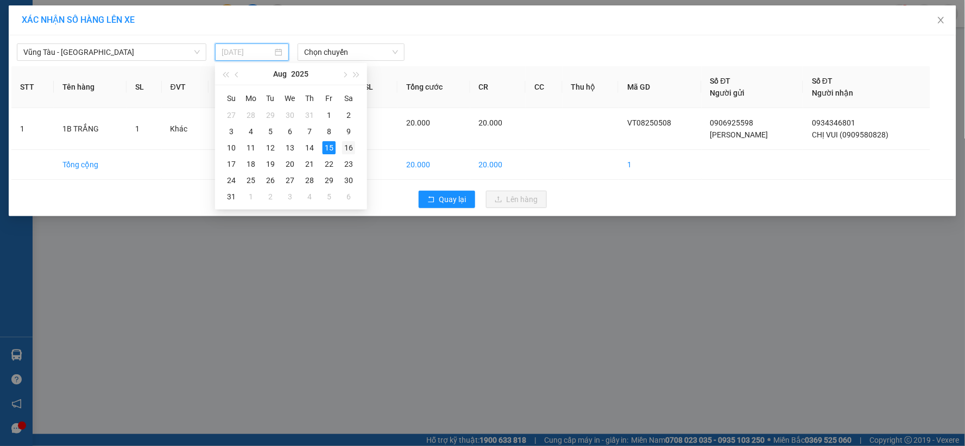
click at [348, 149] on div "16" at bounding box center [348, 147] width 13 height 13
type input "[DATE]"
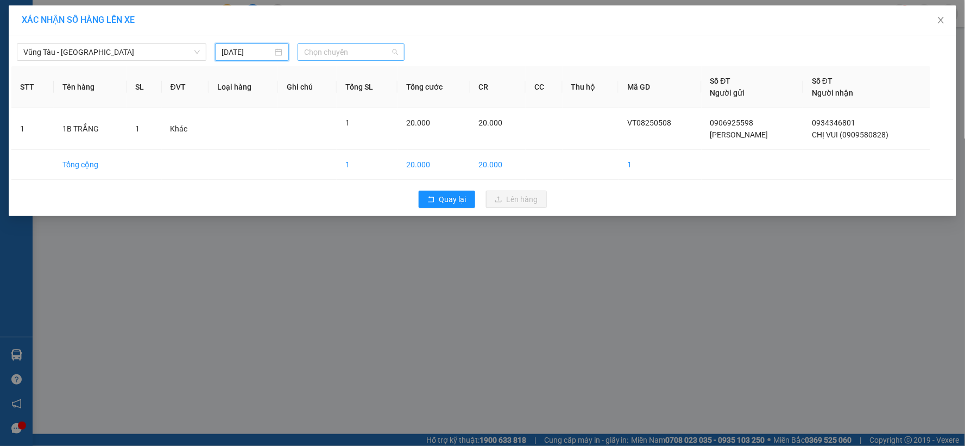
click at [344, 48] on span "Chọn chuyến" at bounding box center [351, 52] width 94 height 16
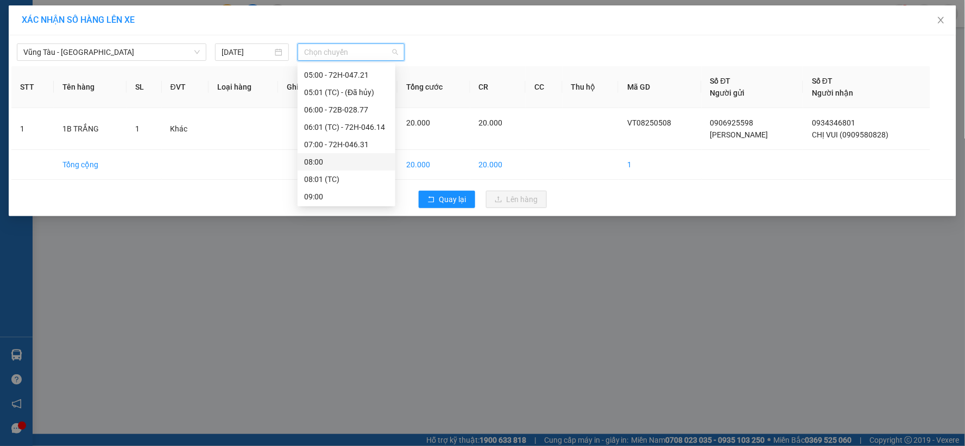
scroll to position [60, 0]
click at [360, 131] on div "05:00 - 72H-047.21" at bounding box center [346, 135] width 85 height 12
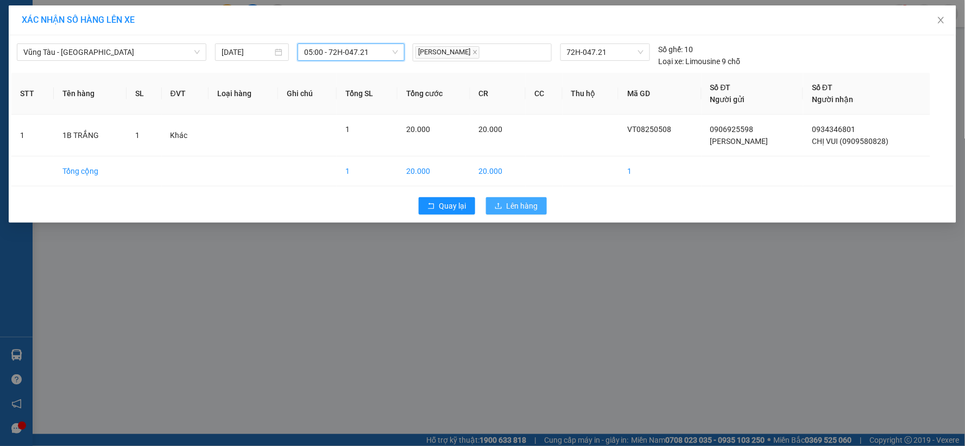
click at [531, 203] on span "Lên hàng" at bounding box center [521, 206] width 31 height 12
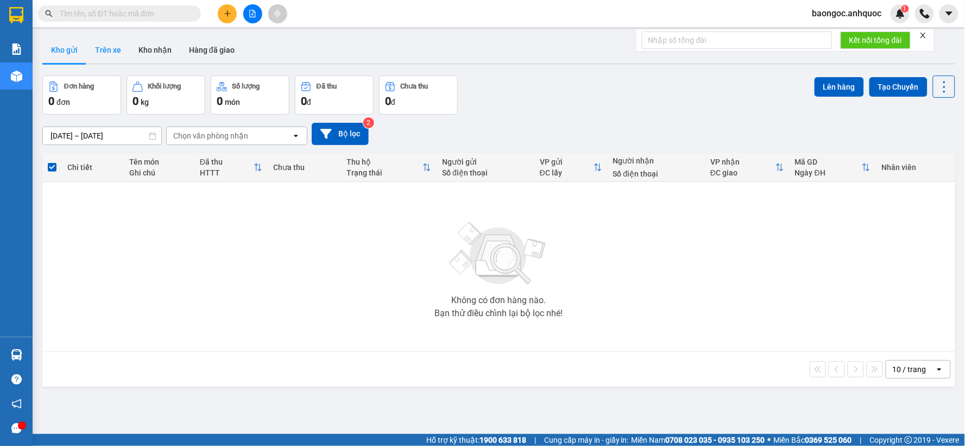
click at [116, 55] on button "Trên xe" at bounding box center [107, 50] width 43 height 26
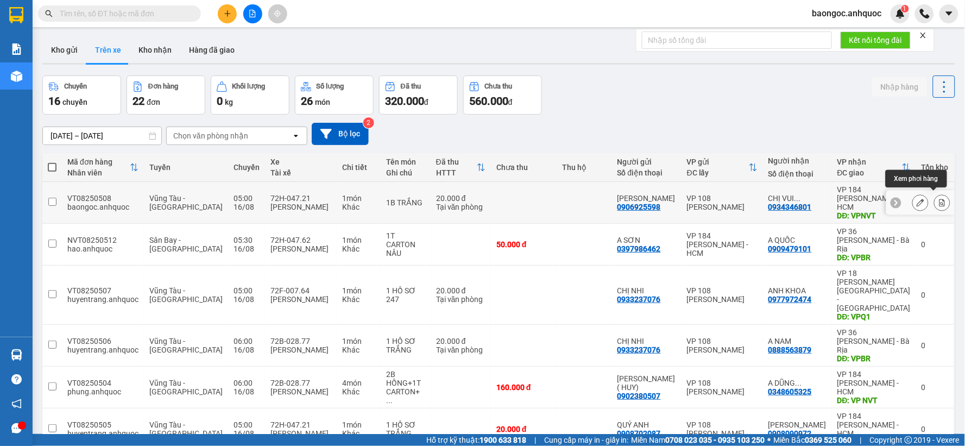
click at [939, 199] on icon at bounding box center [942, 203] width 6 height 8
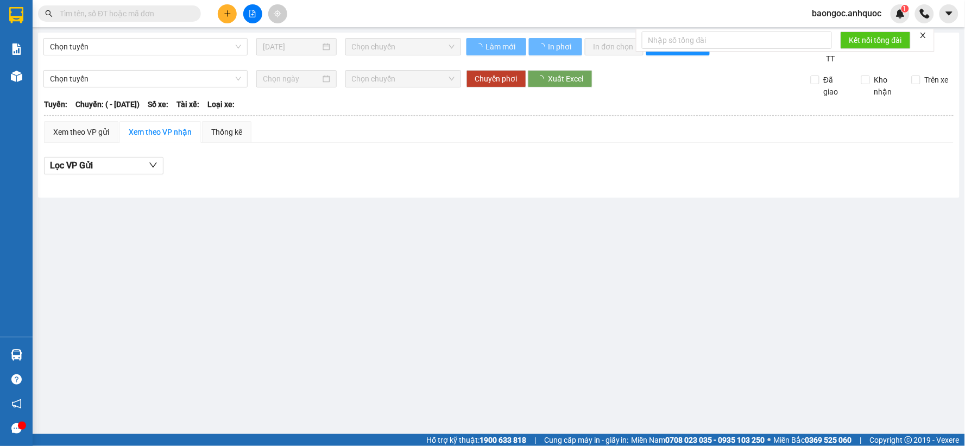
type input "[DATE]"
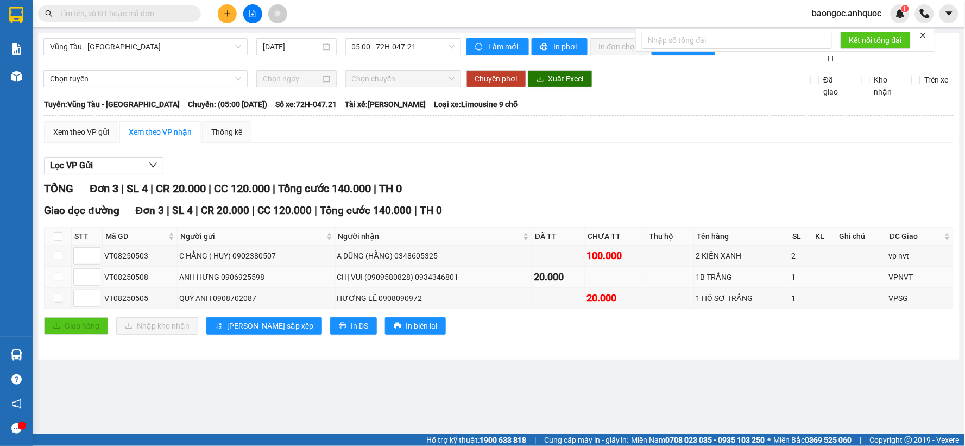
click at [62, 279] on td at bounding box center [58, 277] width 27 height 21
click at [56, 279] on input "checkbox" at bounding box center [58, 277] width 9 height 9
checkbox input "true"
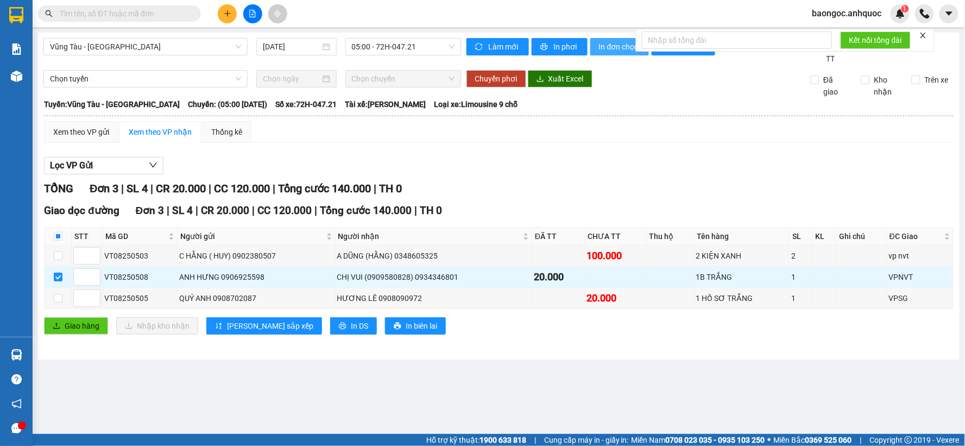
click at [605, 49] on span "In đơn chọn" at bounding box center [620, 47] width 42 height 12
